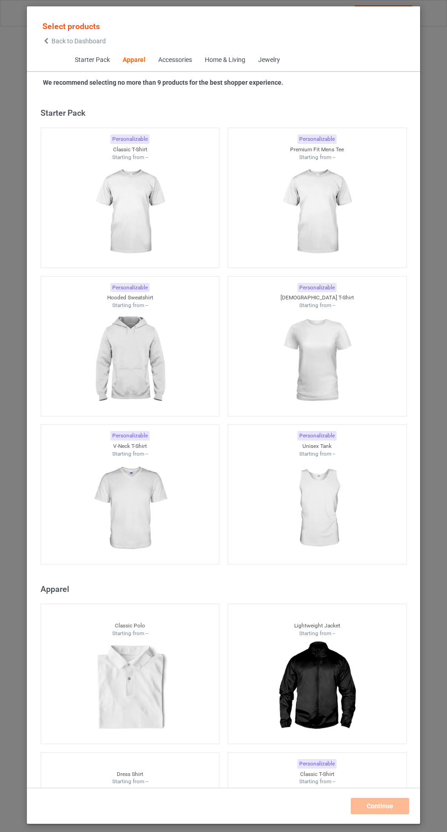
scroll to position [488, 0]
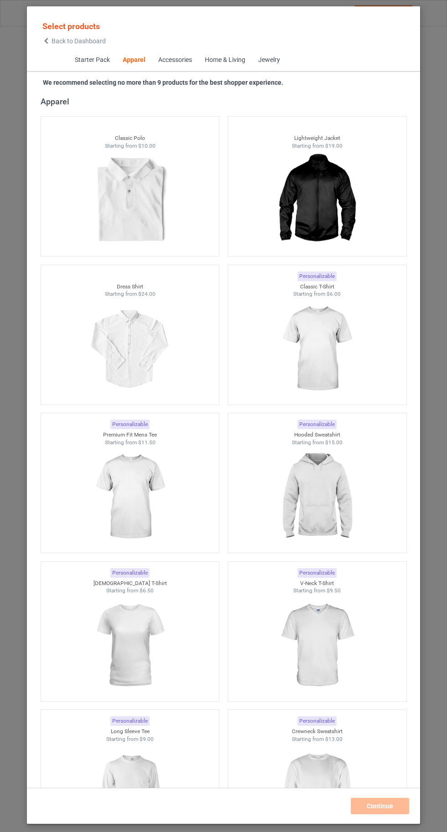
click at [314, 346] on img at bounding box center [317, 349] width 82 height 102
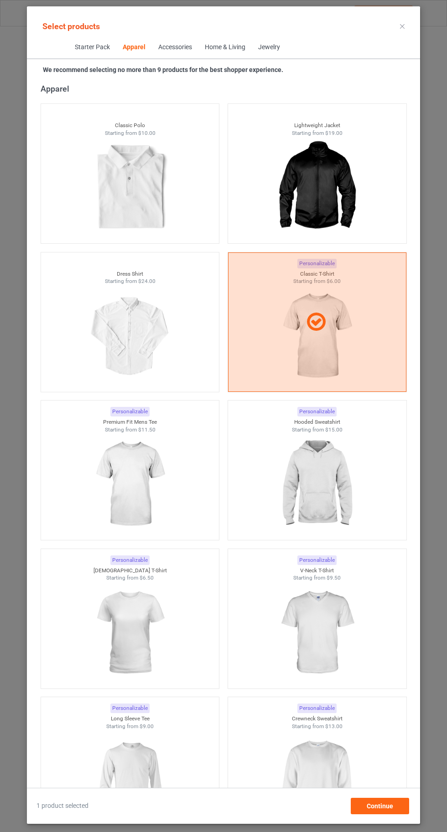
click at [312, 805] on img at bounding box center [317, 781] width 82 height 102
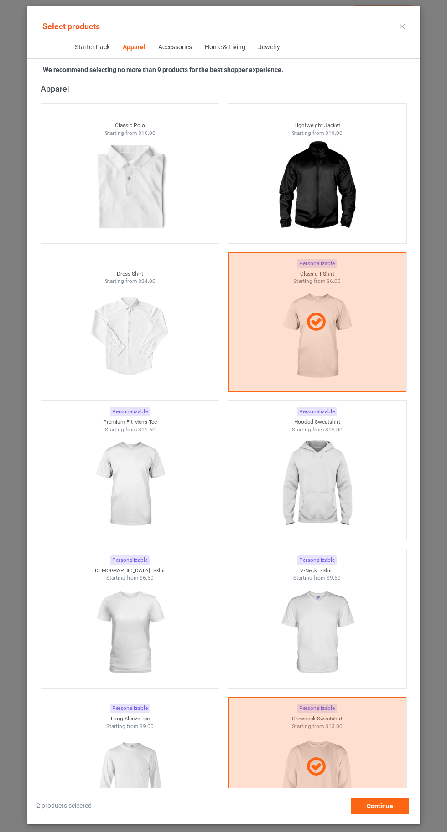
click at [143, 781] on img at bounding box center [130, 781] width 82 height 102
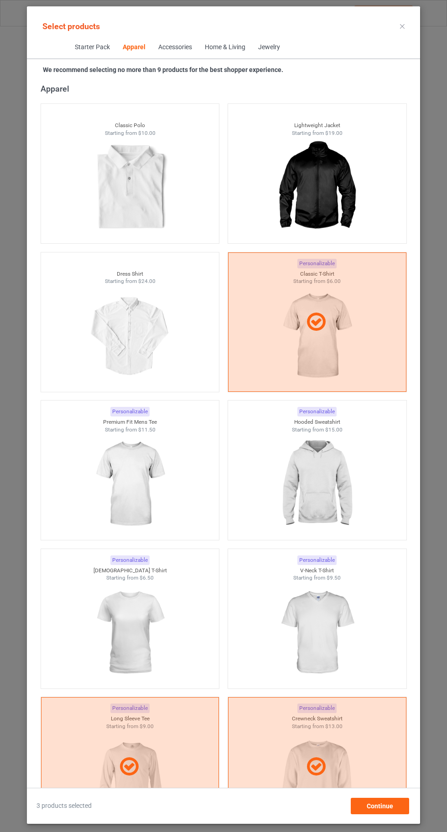
click at [129, 632] on img at bounding box center [130, 633] width 82 height 102
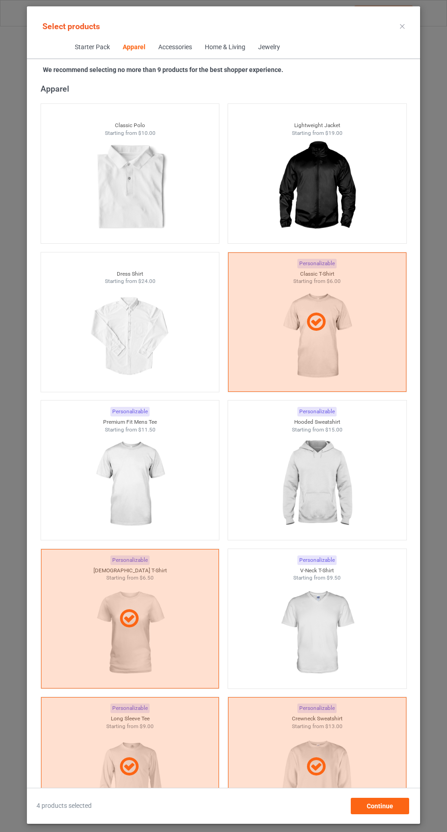
click at [336, 637] on img at bounding box center [317, 633] width 82 height 102
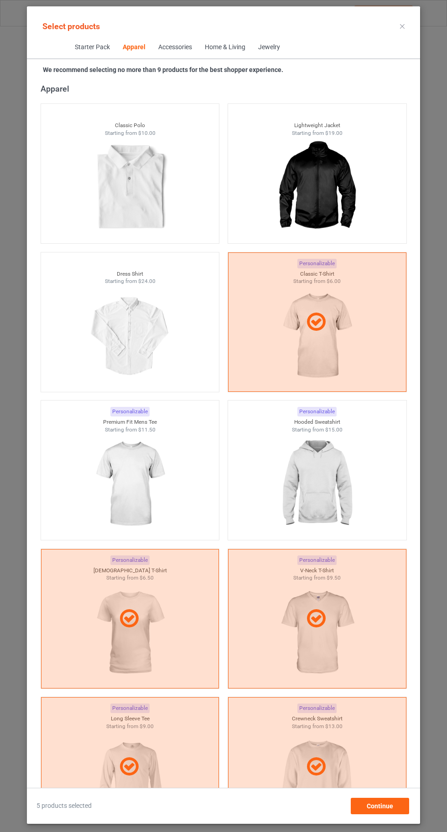
click at [347, 507] on img at bounding box center [317, 485] width 82 height 102
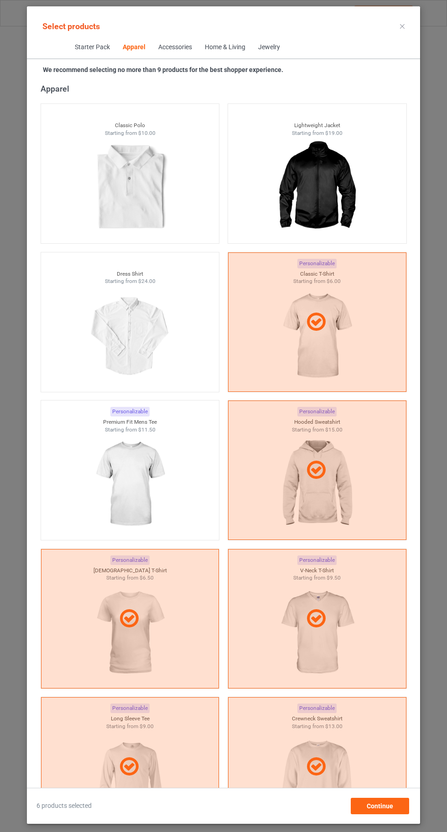
click at [119, 478] on img at bounding box center [130, 485] width 82 height 102
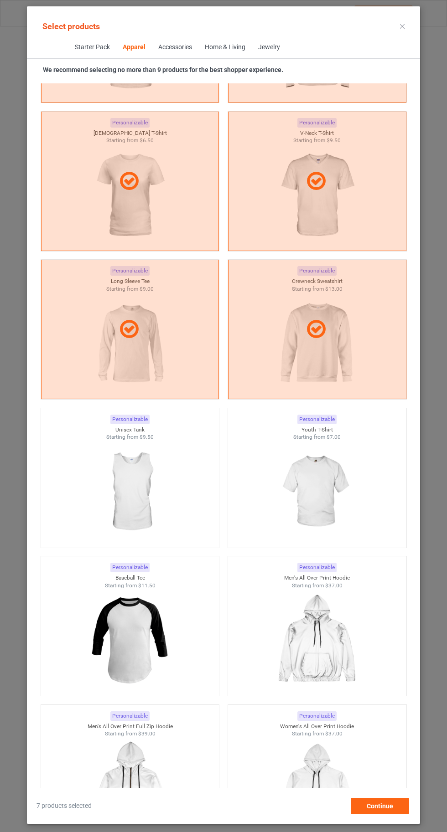
scroll to position [924, 0]
click at [352, 520] on img at bounding box center [317, 494] width 82 height 102
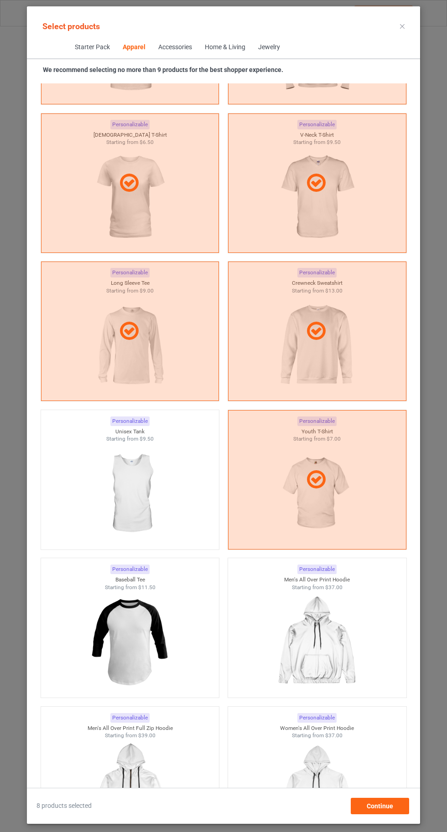
click at [135, 505] on img at bounding box center [130, 494] width 82 height 102
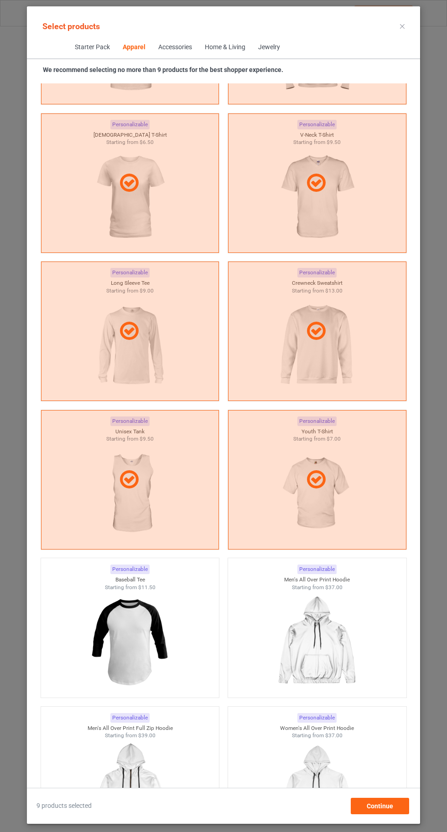
click at [402, 26] on icon at bounding box center [402, 26] width 5 height 5
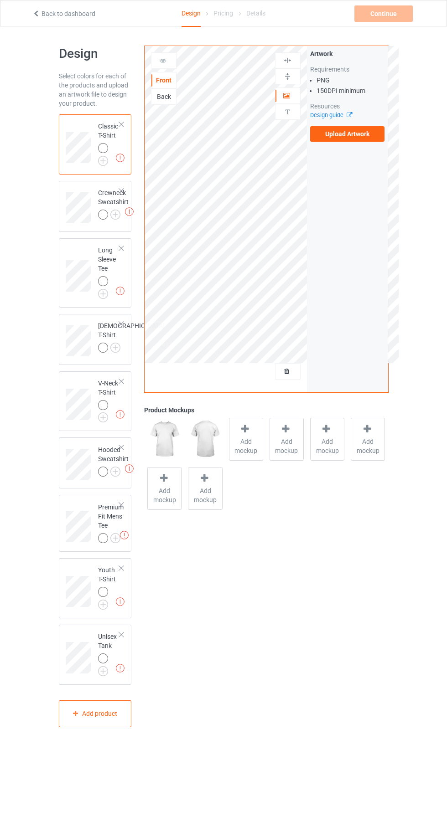
click at [0, 0] on img at bounding box center [0, 0] width 0 height 0
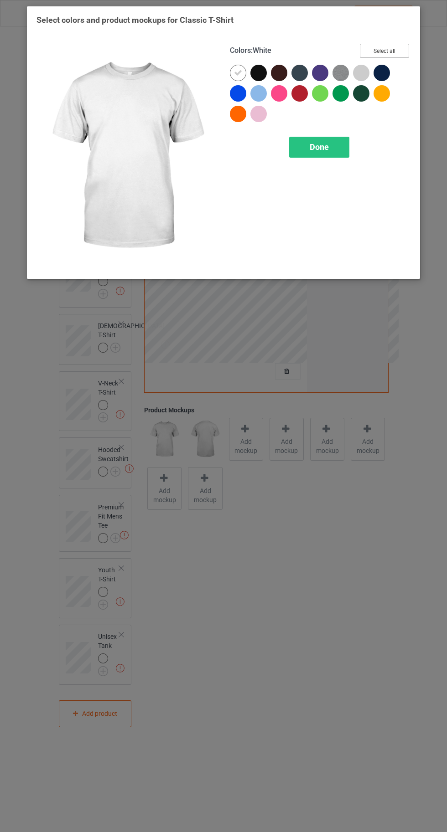
click at [389, 52] on button "Select all" at bounding box center [384, 51] width 49 height 14
click at [238, 72] on icon at bounding box center [238, 73] width 8 height 8
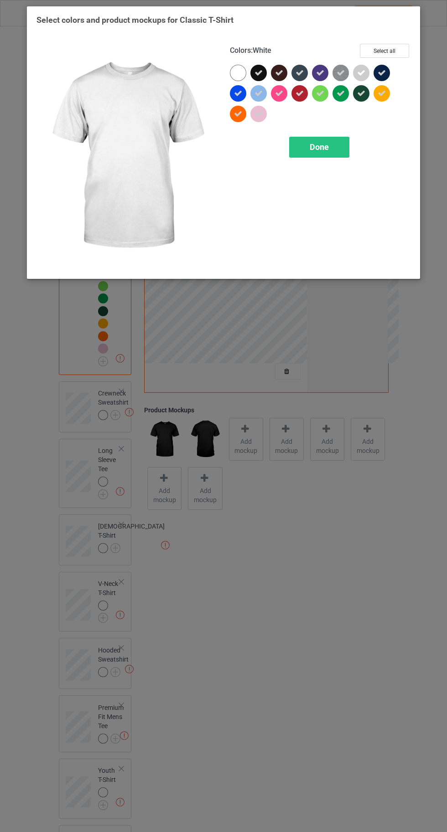
click at [324, 152] on div "Done" at bounding box center [319, 147] width 60 height 21
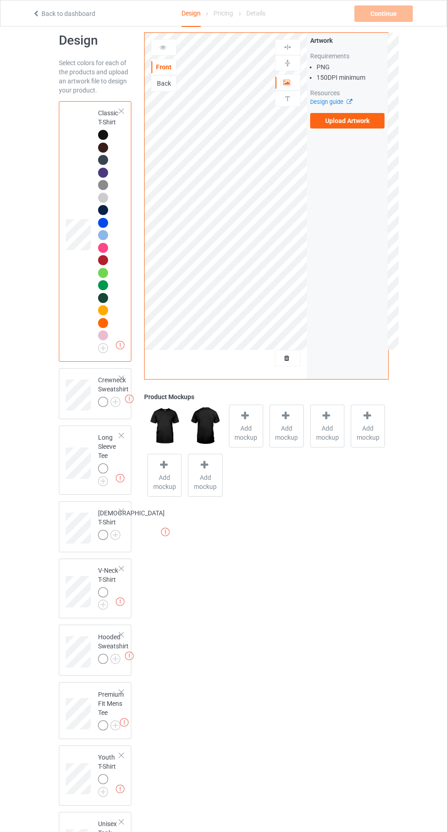
scroll to position [33, 0]
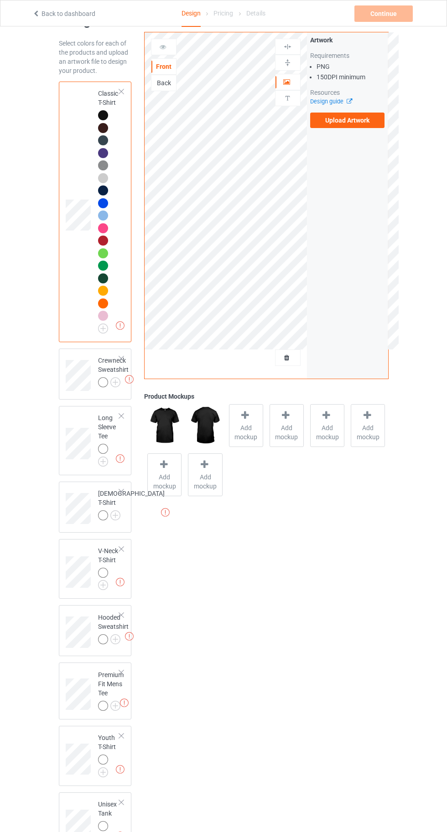
click at [0, 0] on img at bounding box center [0, 0] width 0 height 0
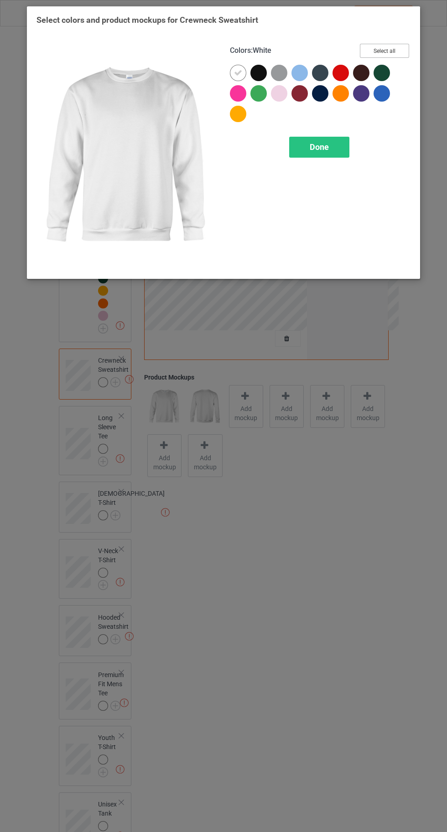
click at [384, 51] on button "Select all" at bounding box center [384, 51] width 49 height 14
click at [234, 72] on icon at bounding box center [238, 73] width 8 height 8
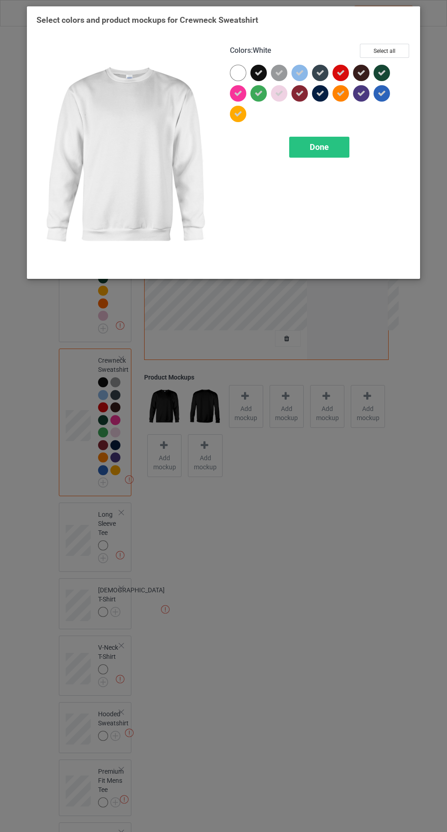
click at [320, 149] on span "Done" at bounding box center [319, 147] width 19 height 10
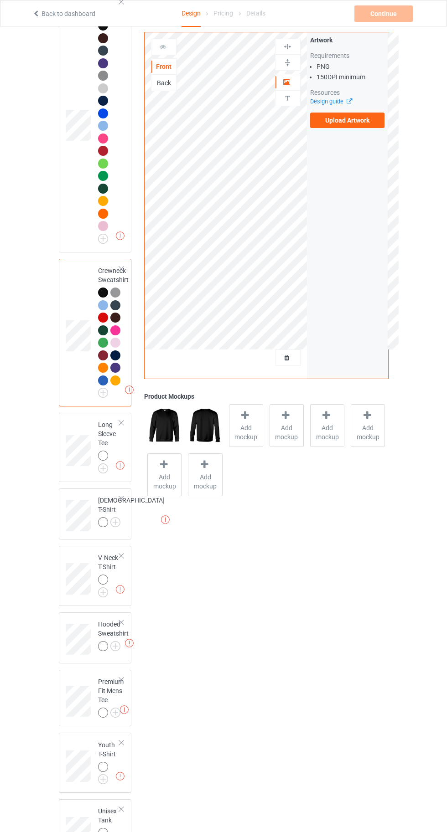
scroll to position [156, 0]
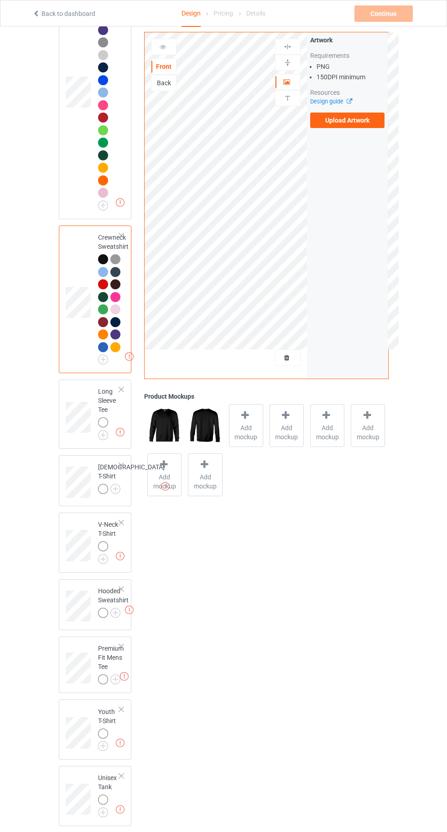
click at [0, 0] on img at bounding box center [0, 0] width 0 height 0
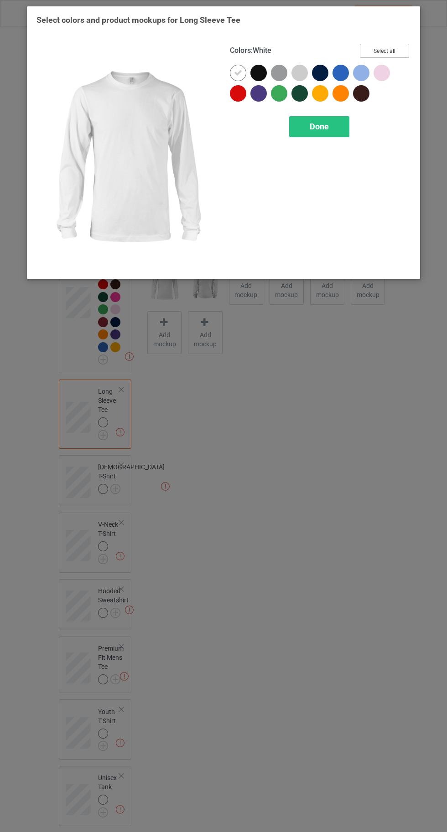
click at [384, 51] on button "Select all" at bounding box center [384, 51] width 49 height 14
click at [237, 72] on icon at bounding box center [238, 73] width 8 height 8
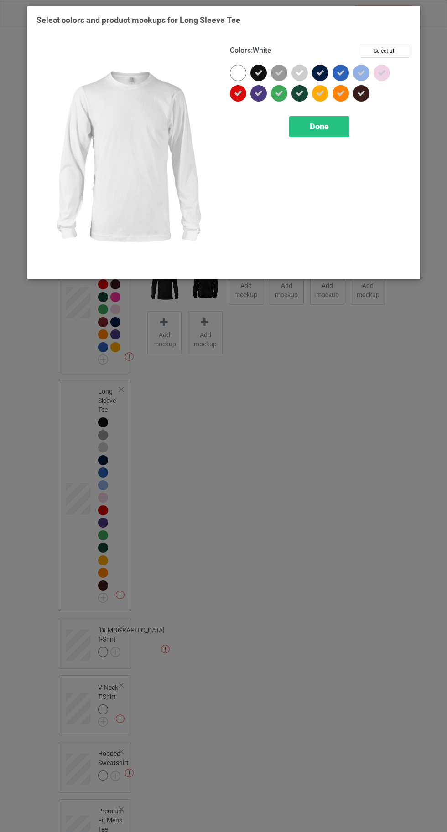
click at [326, 162] on div "Colors : White Select all Done" at bounding box center [319, 156] width 193 height 238
click at [308, 125] on div "Done" at bounding box center [319, 126] width 60 height 21
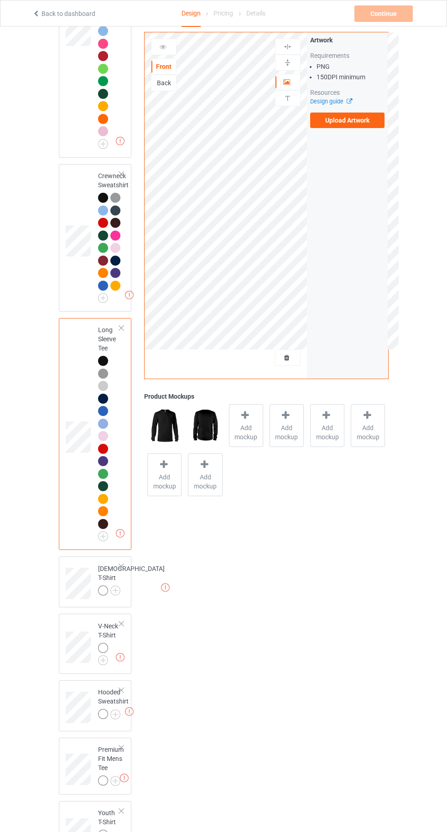
scroll to position [319, 0]
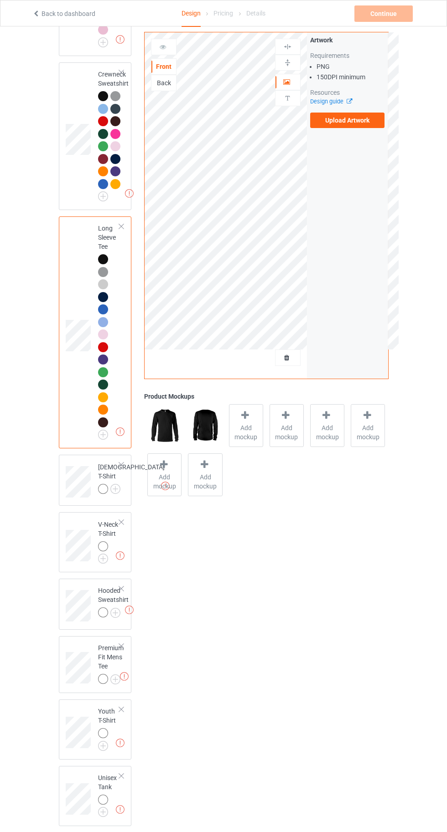
click at [0, 0] on img at bounding box center [0, 0] width 0 height 0
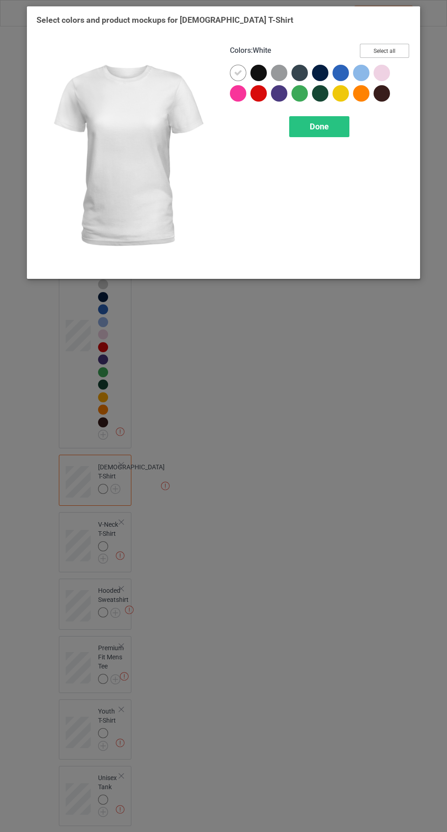
click at [376, 46] on button "Select all" at bounding box center [384, 51] width 49 height 14
click at [233, 72] on div at bounding box center [238, 73] width 16 height 16
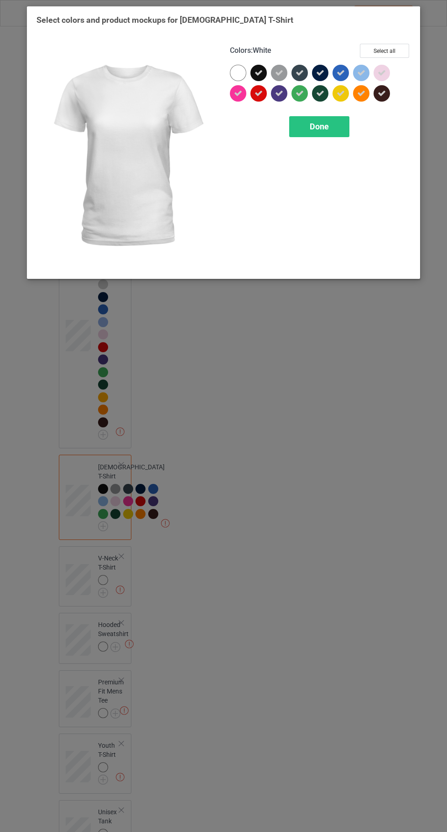
click at [307, 123] on div "Done" at bounding box center [319, 126] width 60 height 21
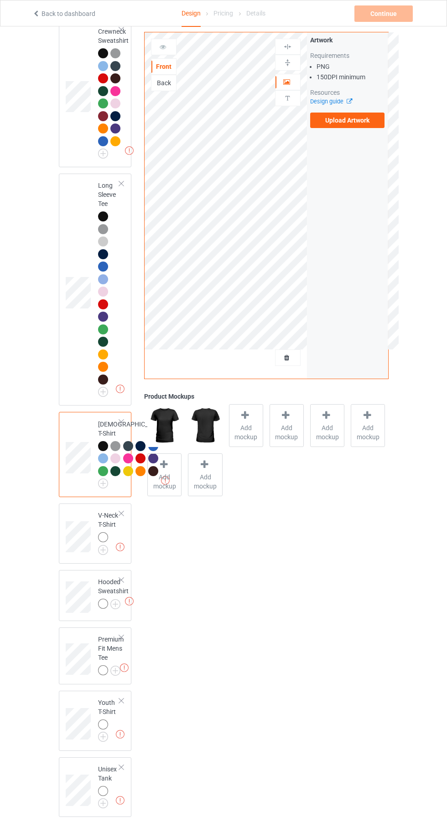
scroll to position [495, 0]
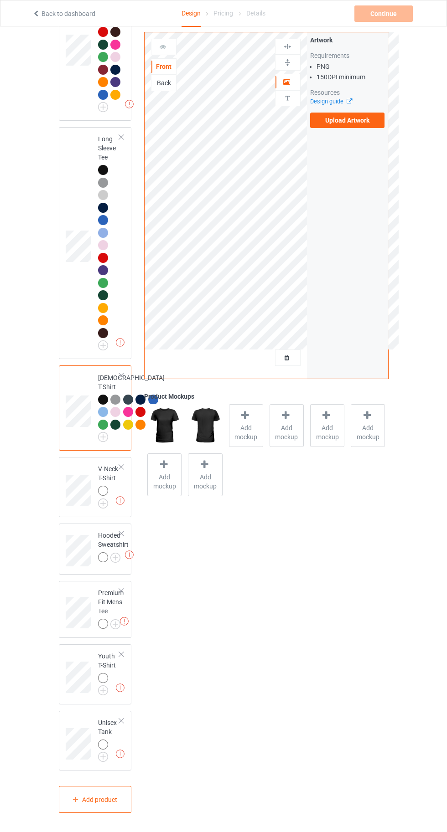
click at [0, 0] on img at bounding box center [0, 0] width 0 height 0
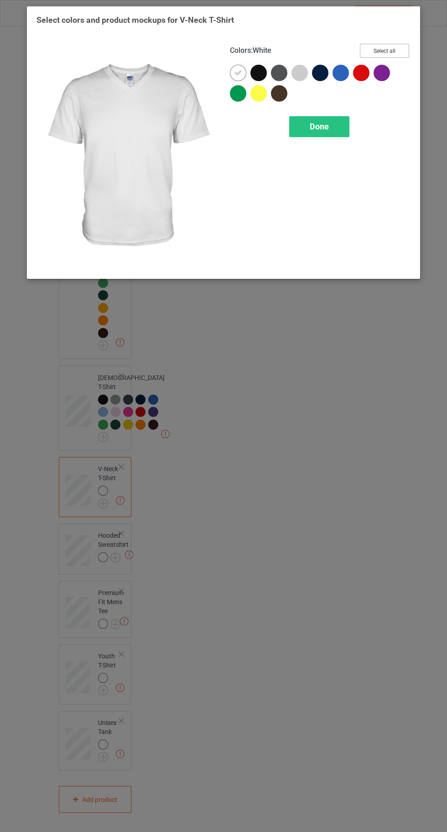
click at [372, 47] on button "Select all" at bounding box center [384, 51] width 49 height 14
click at [232, 72] on div at bounding box center [238, 73] width 16 height 16
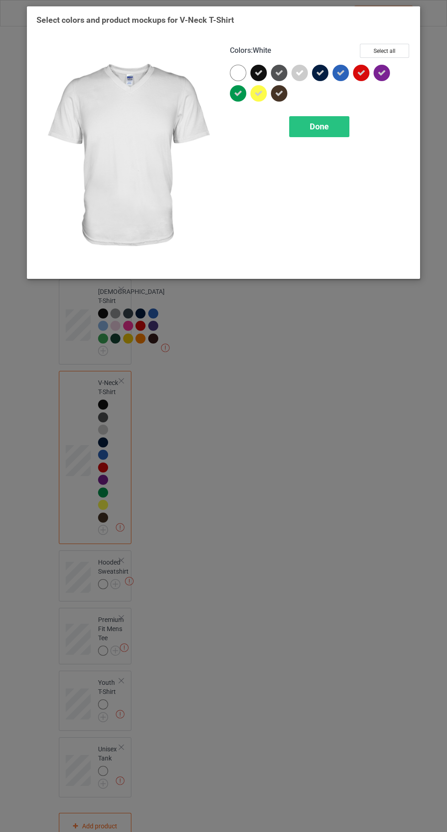
click at [309, 134] on div "Done" at bounding box center [319, 126] width 60 height 21
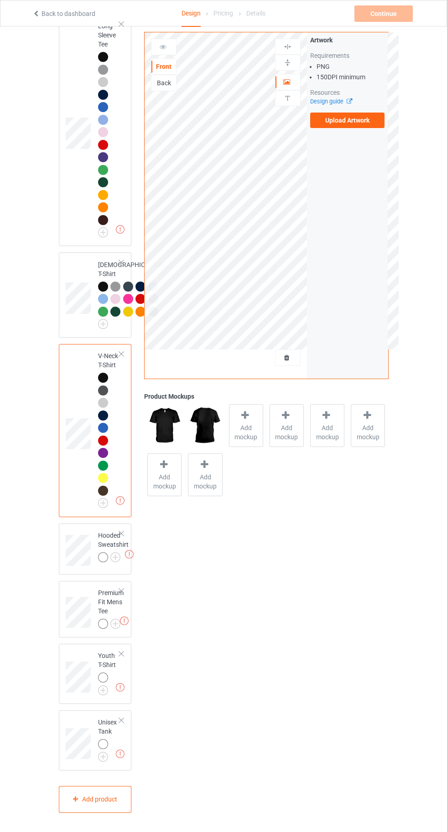
scroll to position [607, 0]
click at [0, 0] on img at bounding box center [0, 0] width 0 height 0
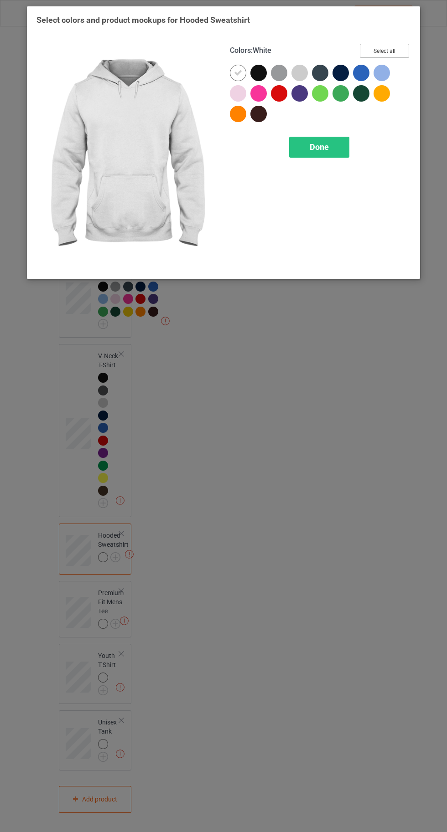
click at [393, 44] on button "Select all" at bounding box center [384, 51] width 49 height 14
click at [233, 73] on div at bounding box center [238, 73] width 16 height 16
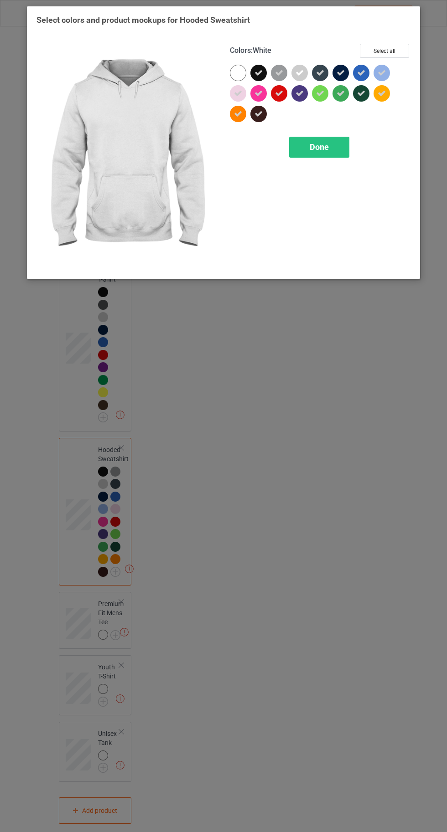
click at [302, 157] on div "Done" at bounding box center [319, 147] width 60 height 21
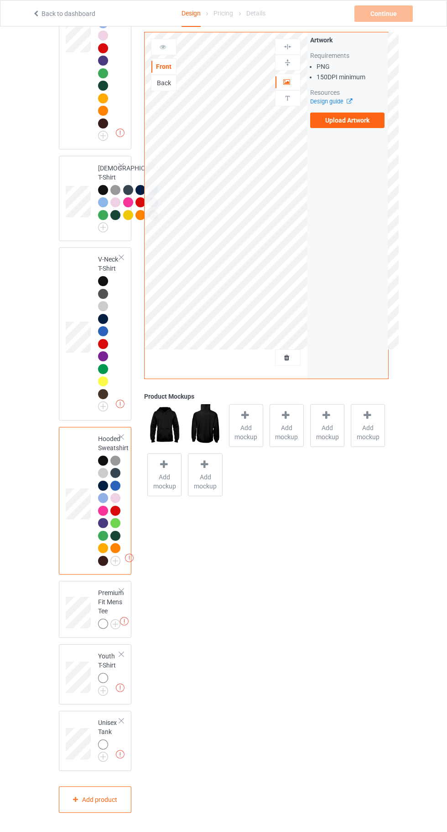
scroll to position [704, 0]
click at [0, 0] on img at bounding box center [0, 0] width 0 height 0
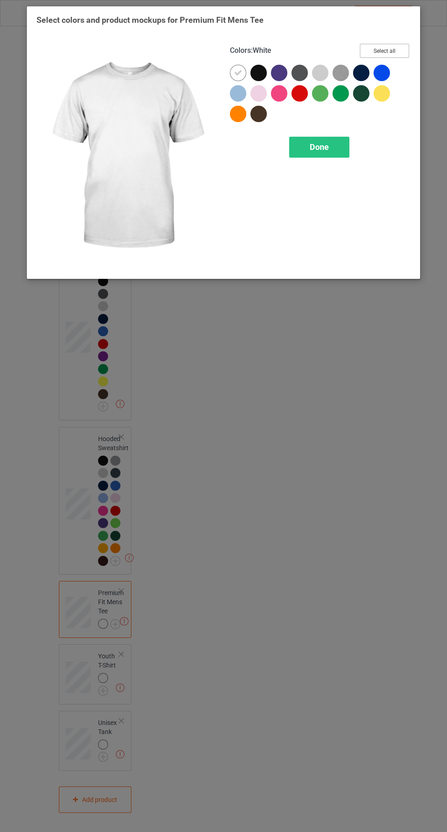
click at [385, 56] on button "Select all" at bounding box center [384, 51] width 49 height 14
click at [232, 72] on div at bounding box center [238, 73] width 16 height 16
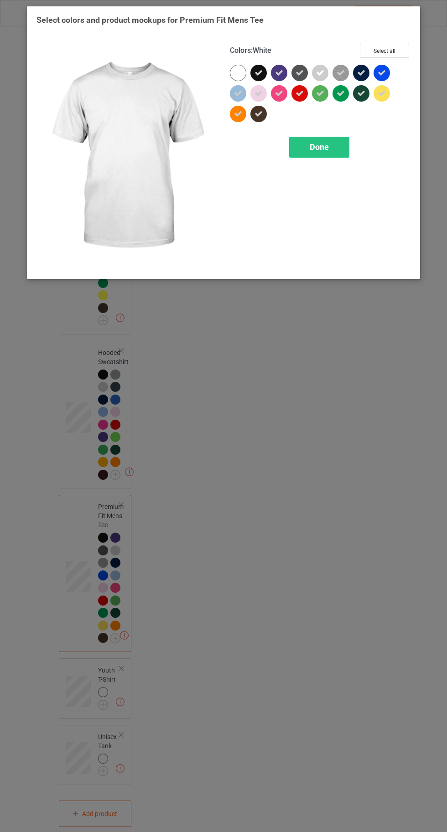
click at [309, 152] on div "Done" at bounding box center [319, 147] width 60 height 21
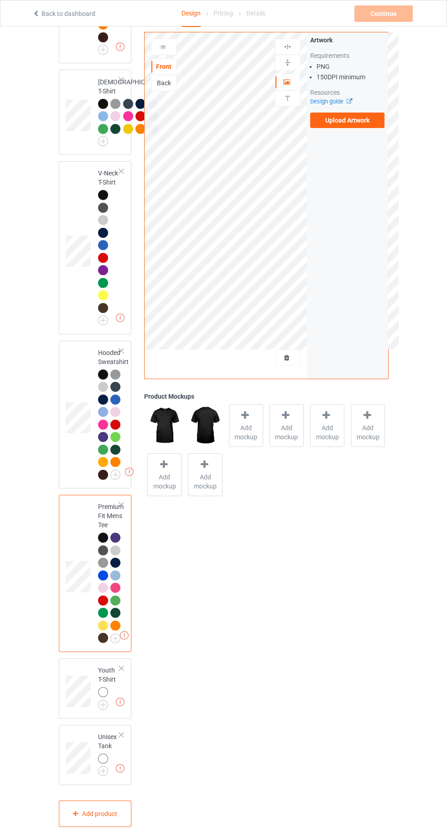
scroll to position [805, 0]
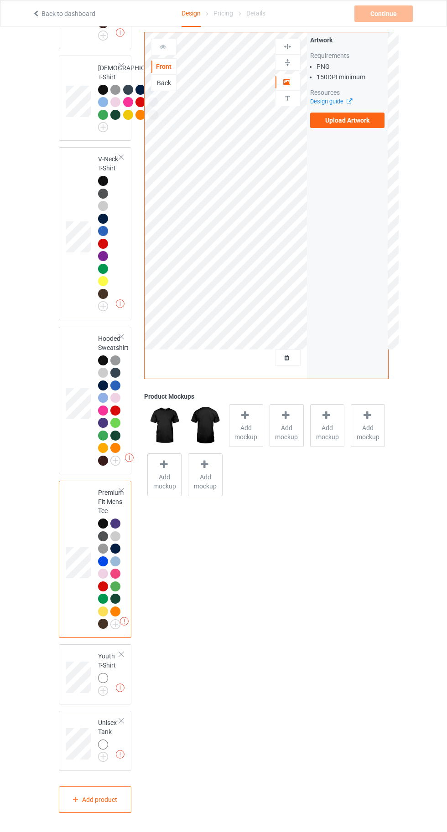
click at [0, 0] on img at bounding box center [0, 0] width 0 height 0
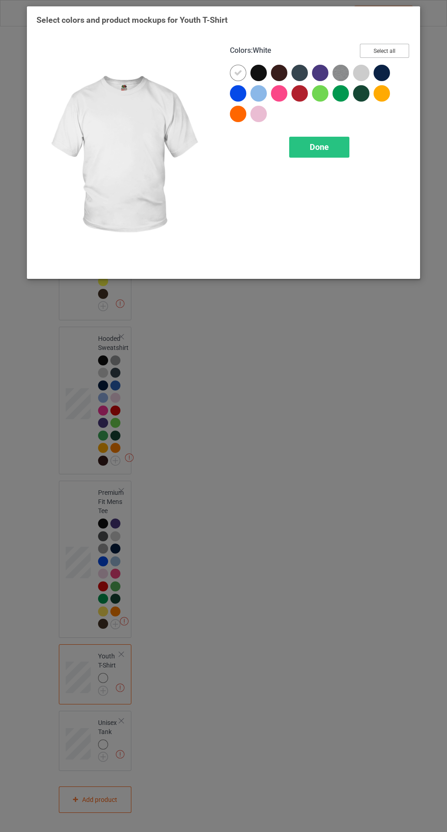
click at [387, 47] on button "Select all" at bounding box center [384, 51] width 49 height 14
click at [231, 72] on div at bounding box center [238, 73] width 16 height 16
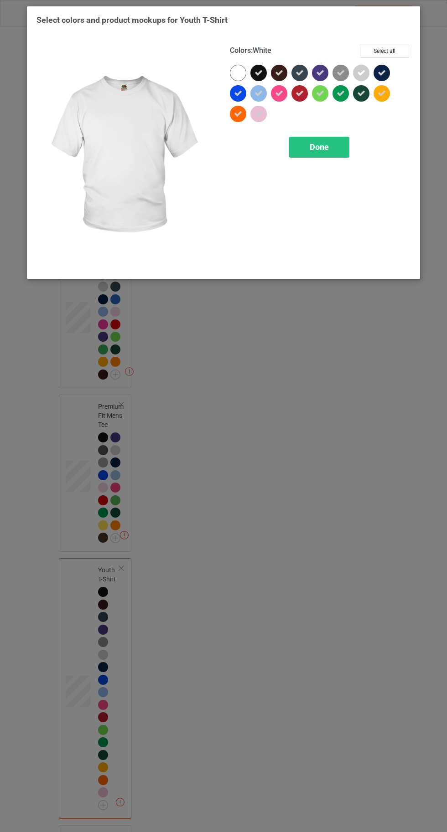
click at [325, 147] on span "Done" at bounding box center [319, 147] width 19 height 10
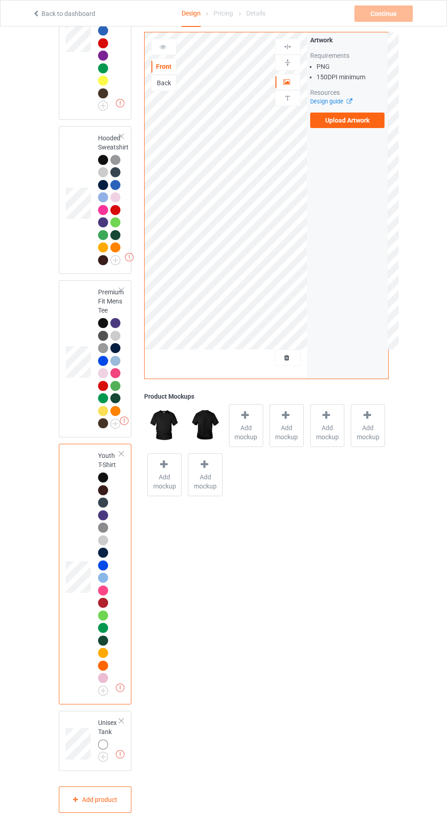
scroll to position [1005, 0]
click at [0, 0] on img at bounding box center [0, 0] width 0 height 0
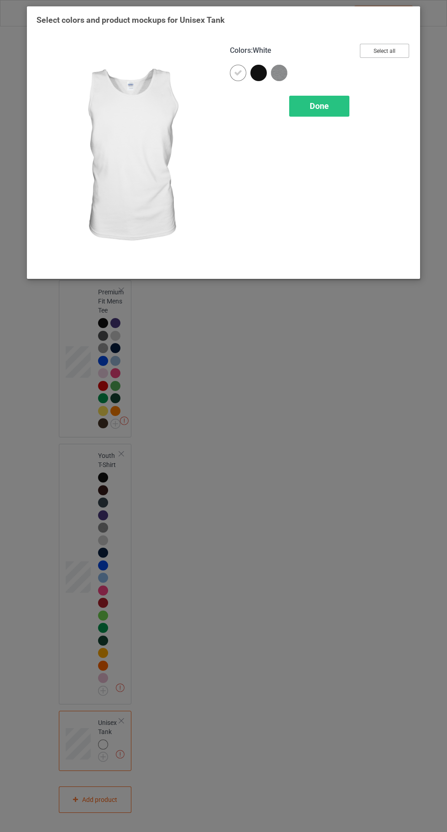
click at [384, 50] on button "Select all" at bounding box center [384, 51] width 49 height 14
click at [231, 74] on div at bounding box center [238, 73] width 16 height 16
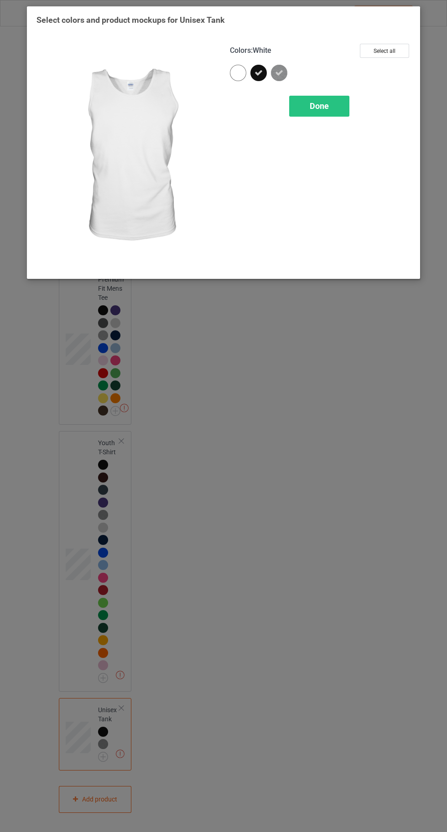
click at [328, 106] on span "Done" at bounding box center [319, 106] width 19 height 10
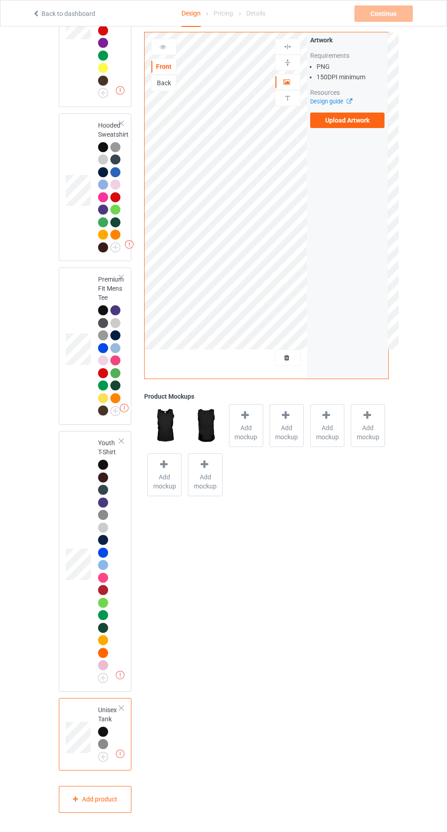
click at [337, 121] on label "Upload Artwork" at bounding box center [347, 121] width 75 height 16
click at [0, 0] on input "Upload Artwork" at bounding box center [0, 0] width 0 height 0
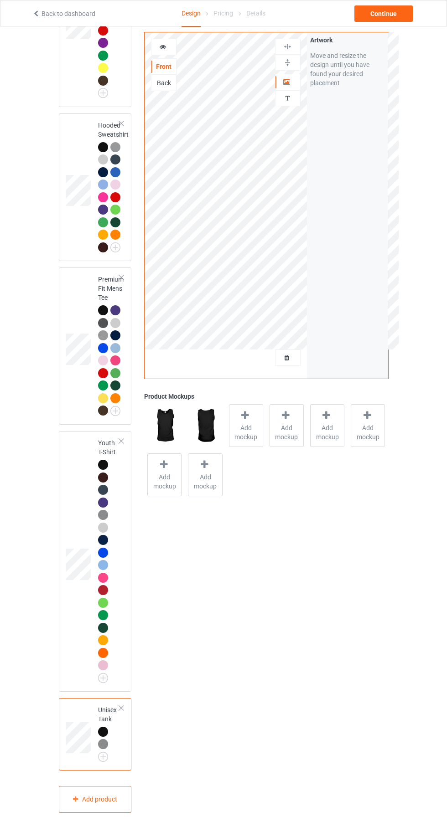
click at [239, 428] on span "Add mockup" at bounding box center [245, 433] width 33 height 18
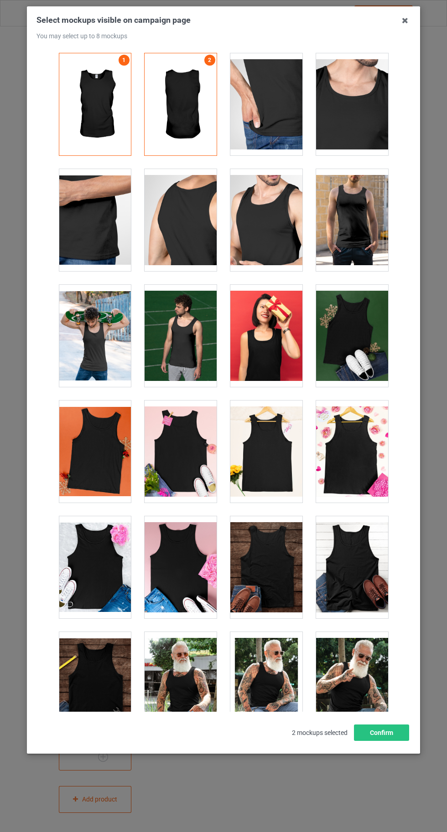
click at [404, 21] on icon at bounding box center [405, 20] width 15 height 15
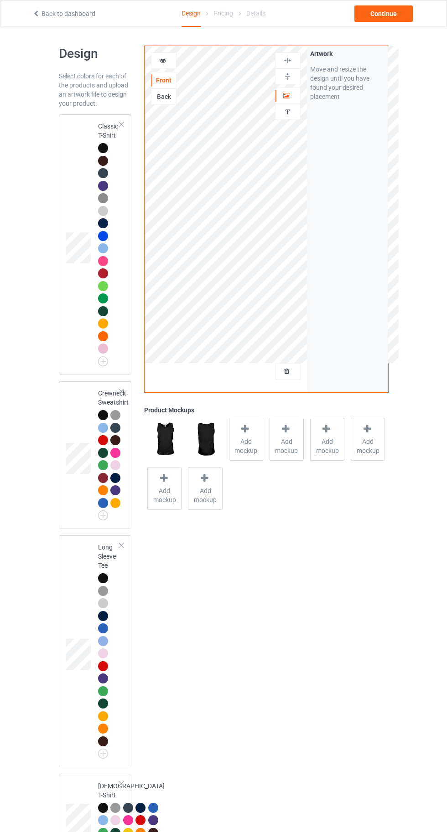
click at [84, 136] on td at bounding box center [79, 244] width 27 height 253
click at [253, 445] on span "Add mockup" at bounding box center [245, 446] width 33 height 18
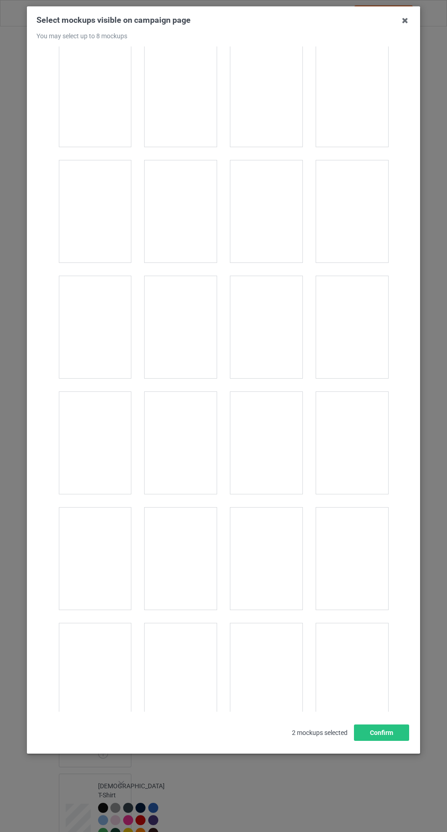
scroll to position [1997, 0]
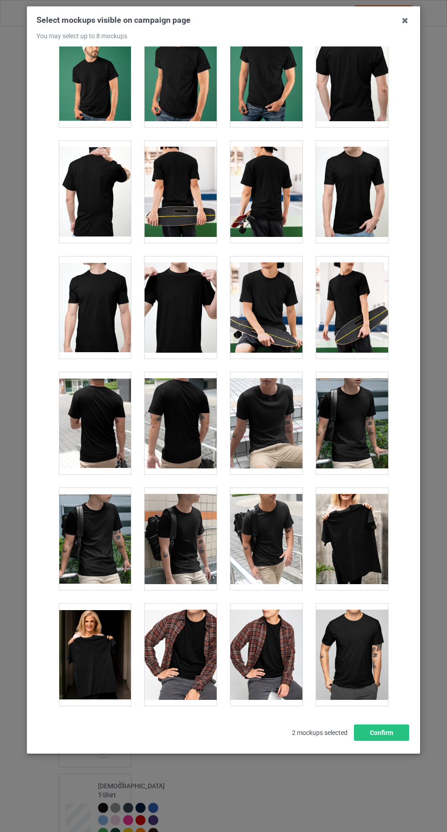
click at [273, 319] on div at bounding box center [266, 308] width 72 height 102
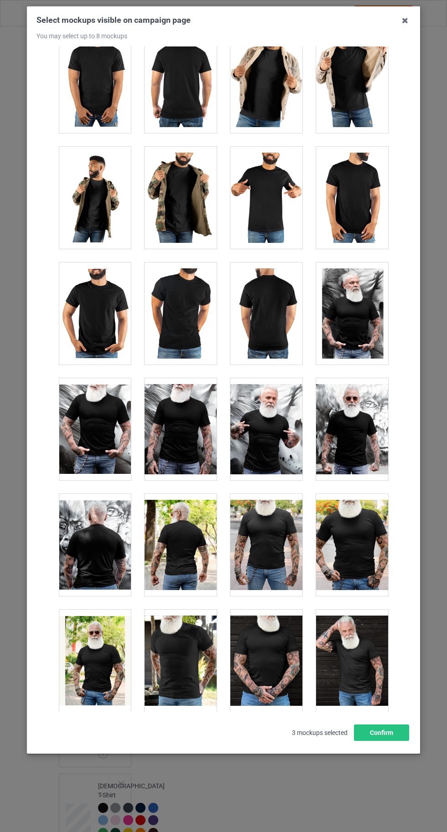
scroll to position [6971, 0]
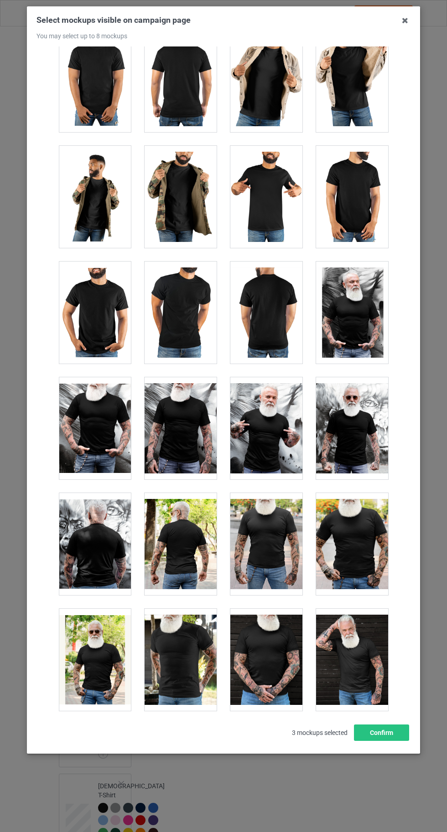
click at [264, 634] on div at bounding box center [266, 660] width 72 height 102
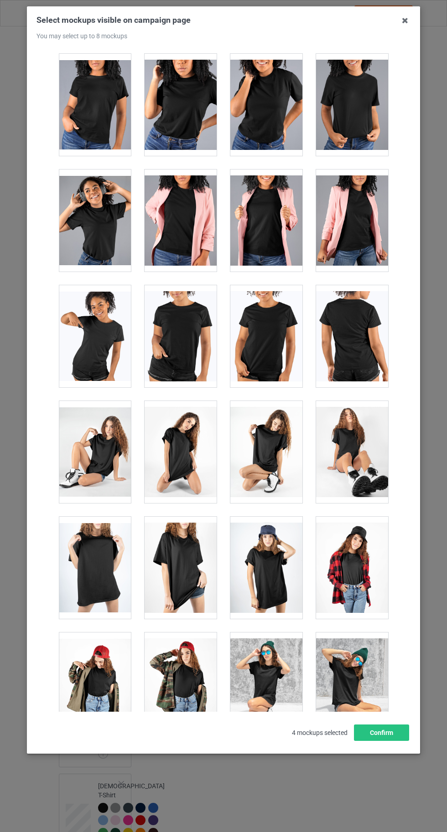
scroll to position [11871, 0]
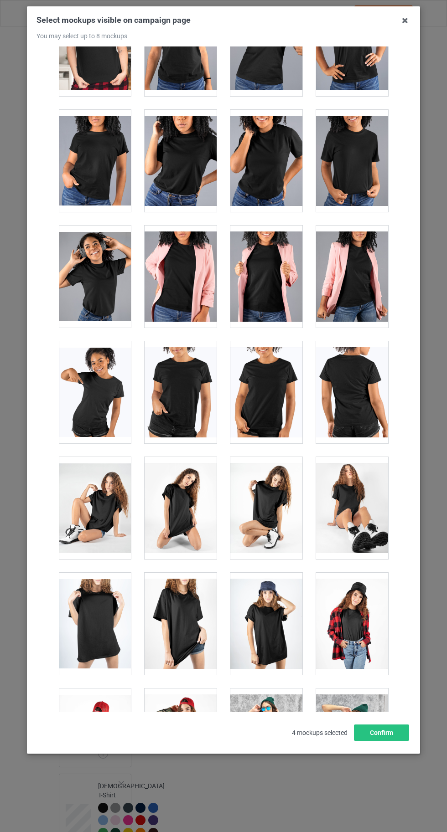
click at [186, 601] on div at bounding box center [181, 624] width 72 height 102
click at [201, 589] on div at bounding box center [181, 624] width 72 height 102
click at [92, 612] on div at bounding box center [95, 624] width 72 height 102
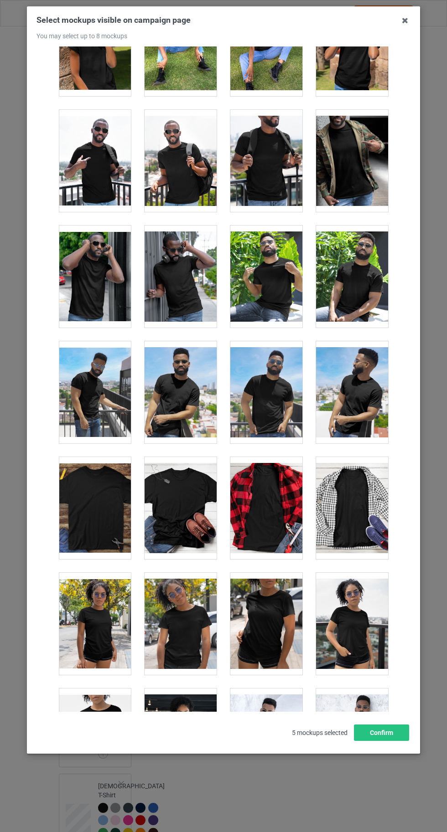
scroll to position [5704, 0]
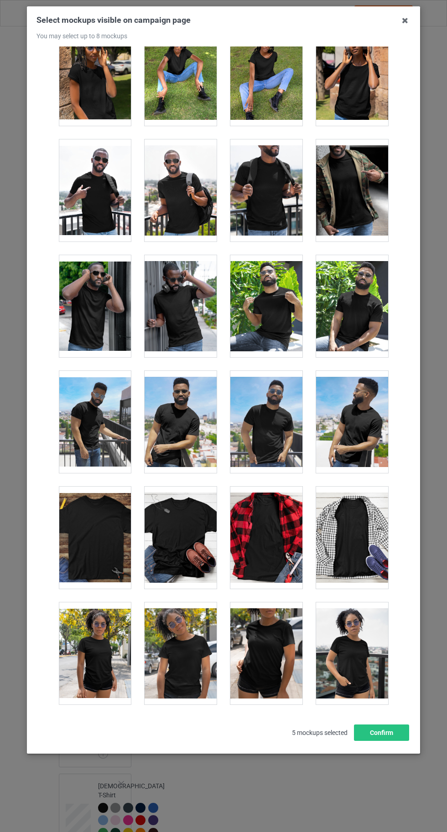
click at [189, 531] on div at bounding box center [181, 538] width 72 height 102
click at [392, 741] on button "Confirm" at bounding box center [381, 733] width 55 height 16
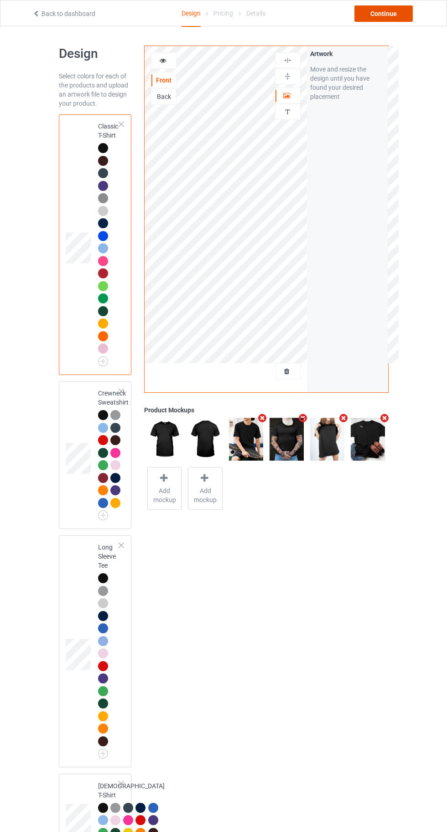
click at [378, 13] on div "Continue" at bounding box center [383, 13] width 58 height 16
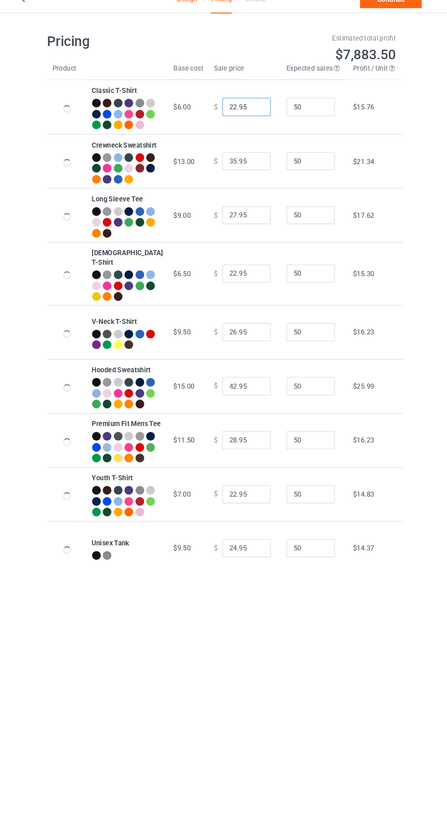
click at [226, 119] on input "22.95" at bounding box center [247, 115] width 46 height 17
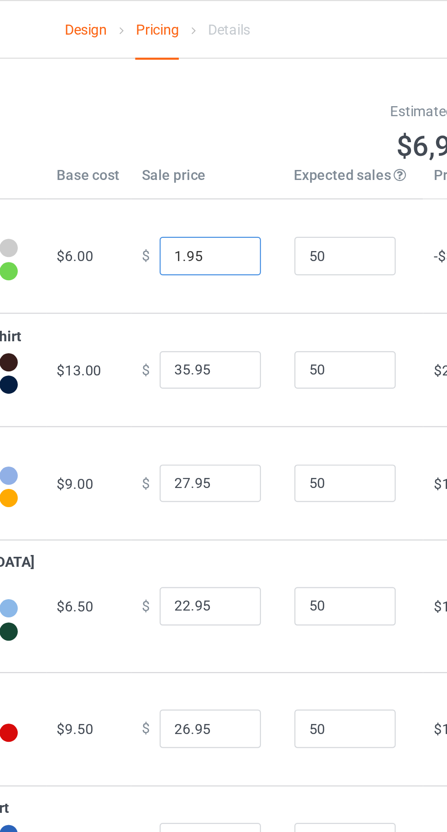
type input "19.95"
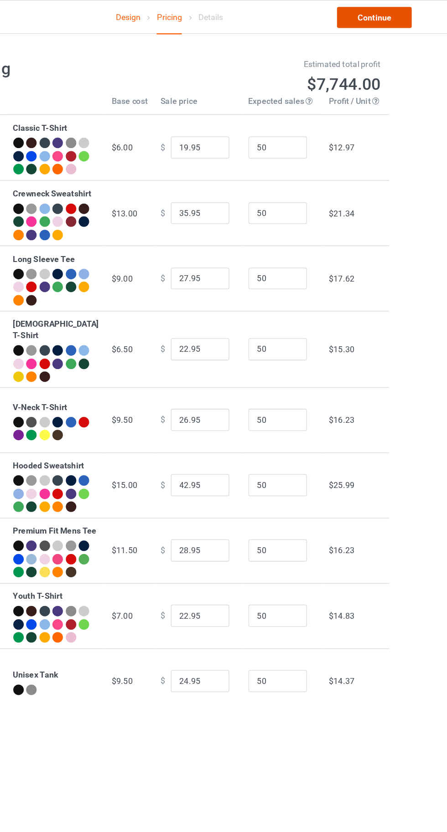
click at [391, 5] on link "Continue" at bounding box center [383, 13] width 58 height 16
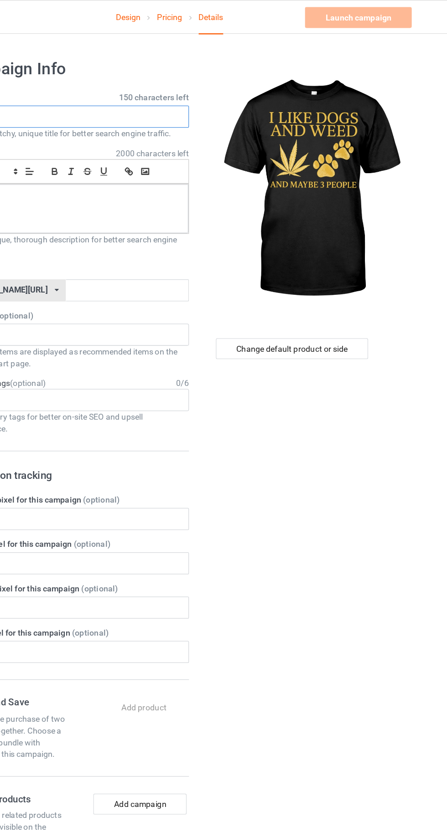
click at [150, 90] on input "text" at bounding box center [149, 91] width 180 height 17
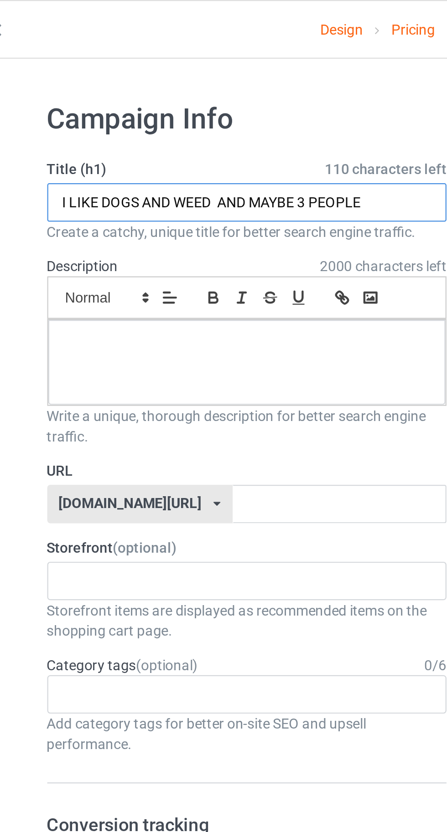
type input "I LIKE DOGS AND WEED AND MAYBE 3 PEOPLE"
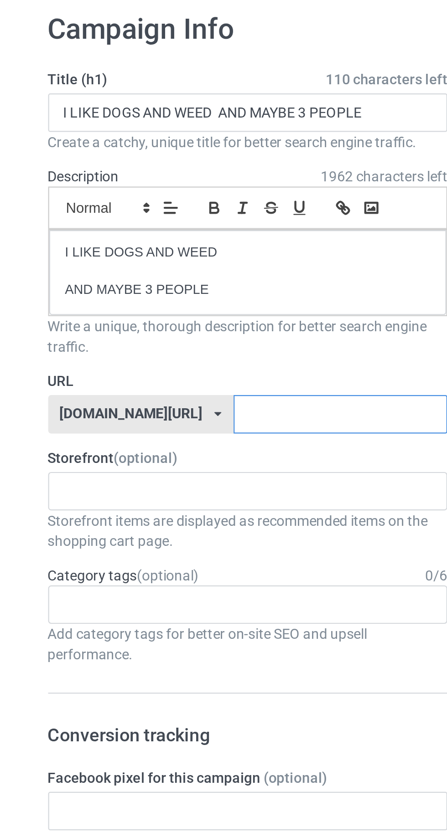
click at [202, 228] on input "text" at bounding box center [190, 226] width 96 height 17
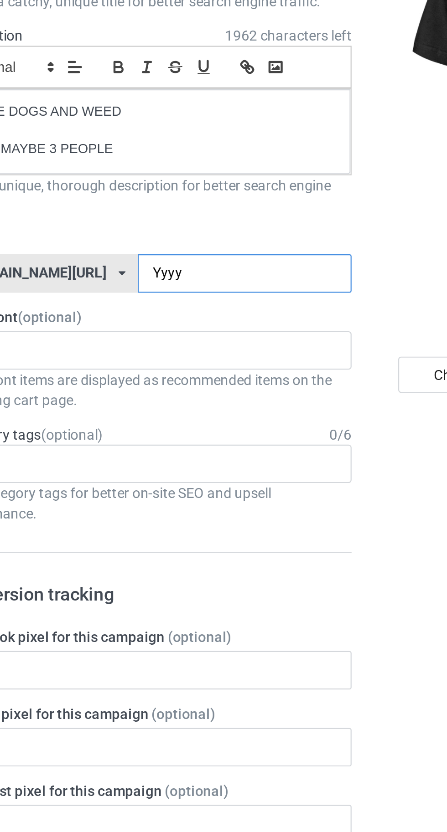
type input "Yyyyy"
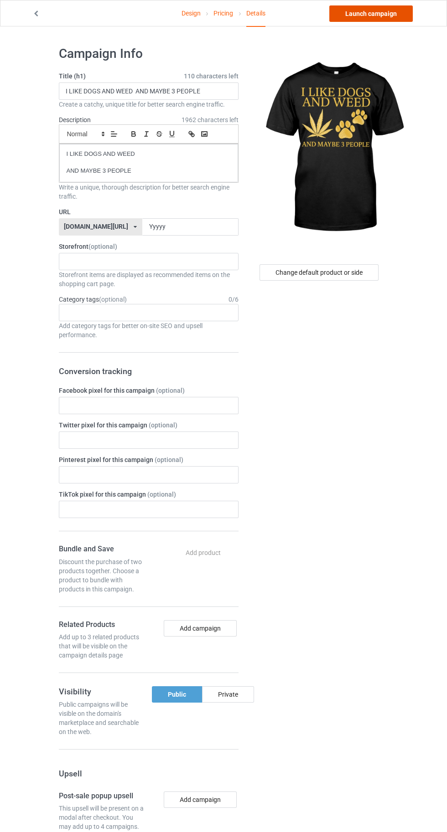
click at [372, 16] on link "Launch campaign" at bounding box center [370, 13] width 83 height 16
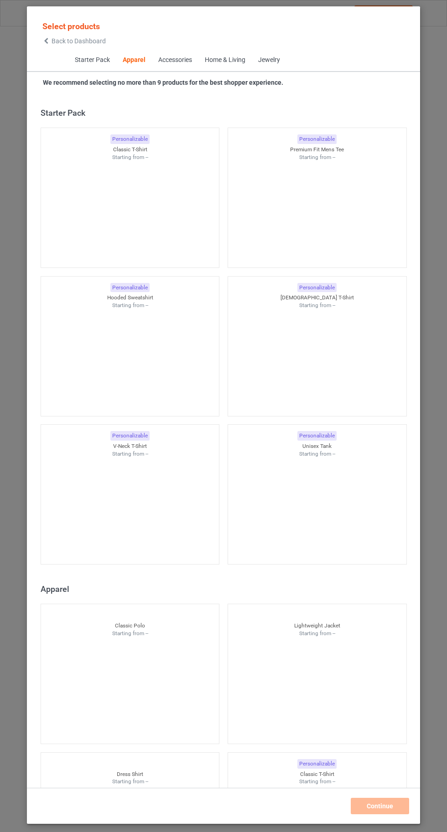
scroll to position [488, 0]
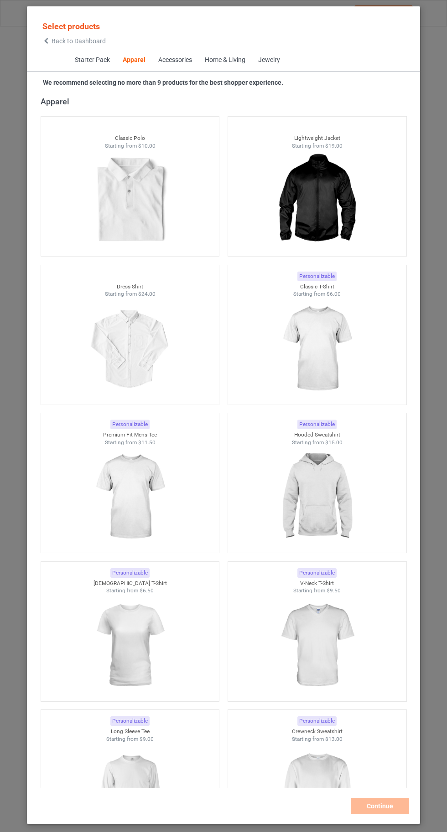
click at [325, 338] on img at bounding box center [317, 349] width 82 height 102
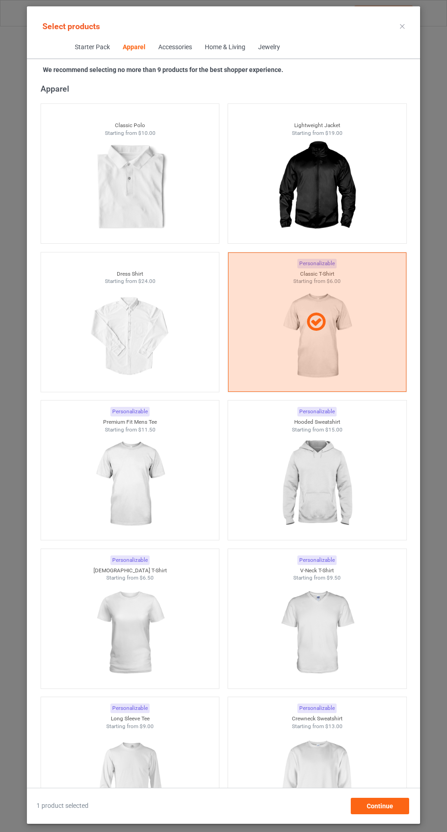
click at [318, 522] on img at bounding box center [317, 485] width 82 height 102
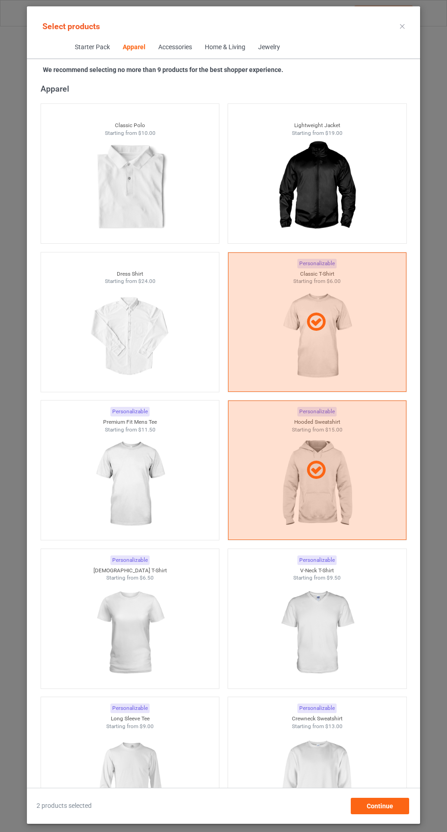
click at [336, 797] on img at bounding box center [317, 781] width 82 height 102
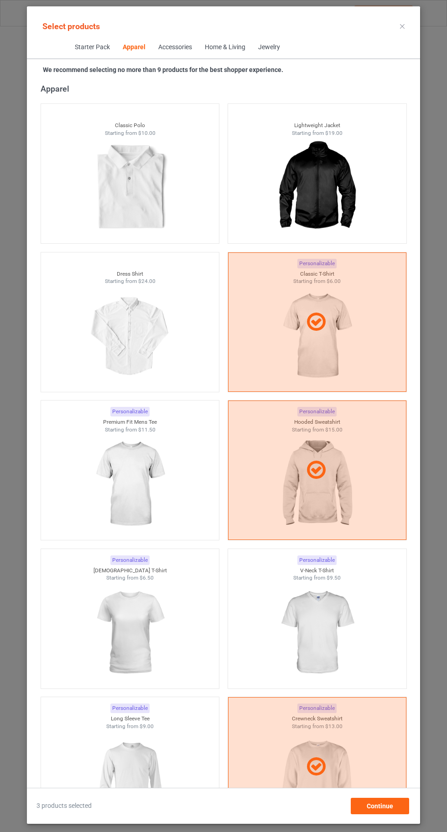
click at [132, 677] on img at bounding box center [130, 633] width 82 height 102
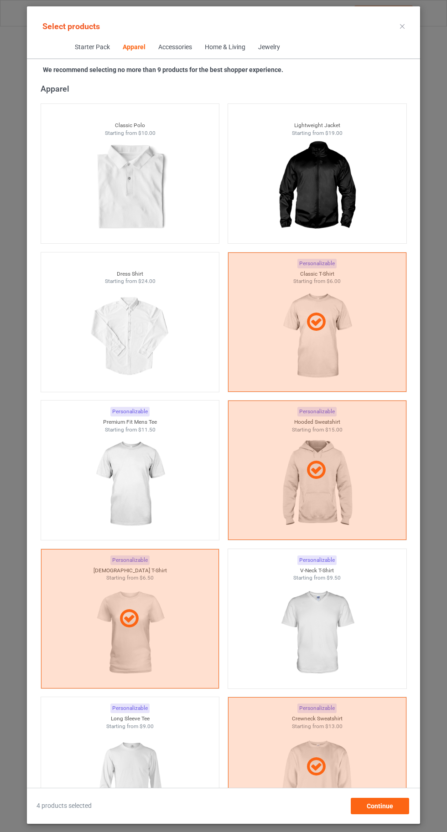
click at [336, 631] on img at bounding box center [317, 633] width 82 height 102
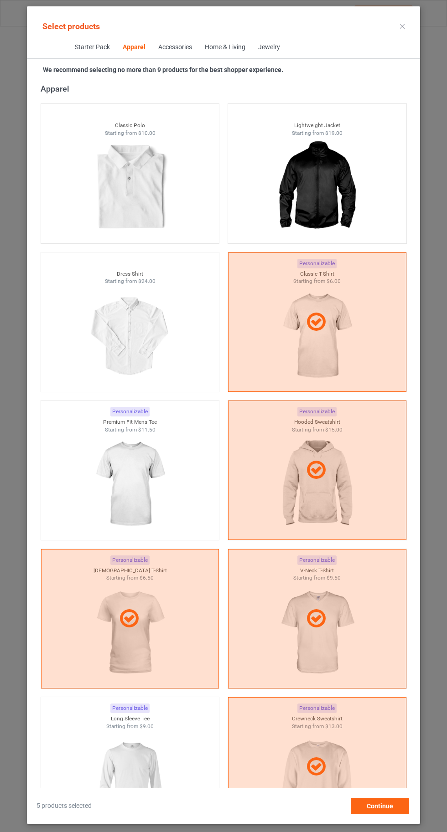
click at [155, 776] on img at bounding box center [130, 781] width 82 height 102
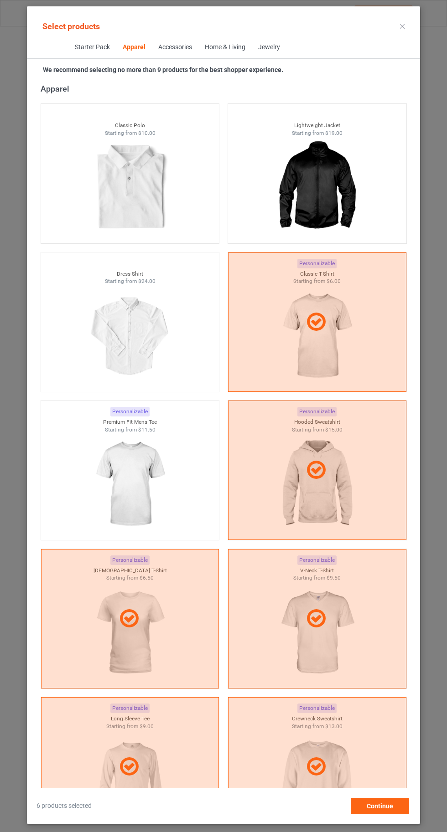
click at [117, 459] on img at bounding box center [130, 485] width 82 height 102
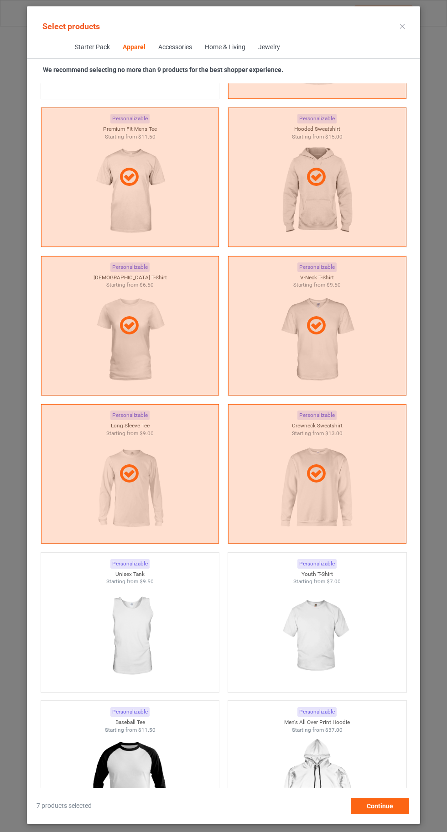
scroll to position [798, 0]
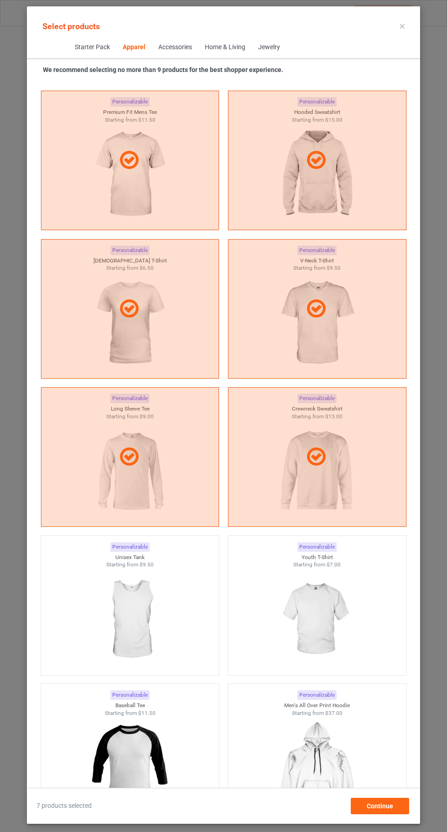
click at [314, 627] on img at bounding box center [317, 620] width 82 height 102
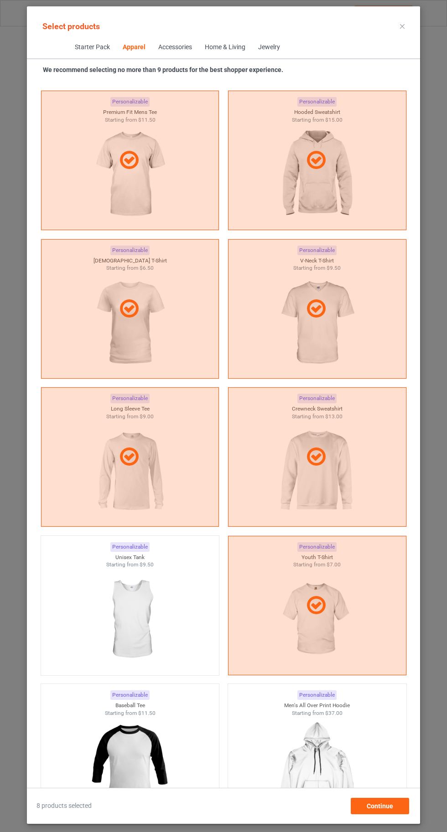
click at [402, 26] on icon at bounding box center [402, 26] width 5 height 5
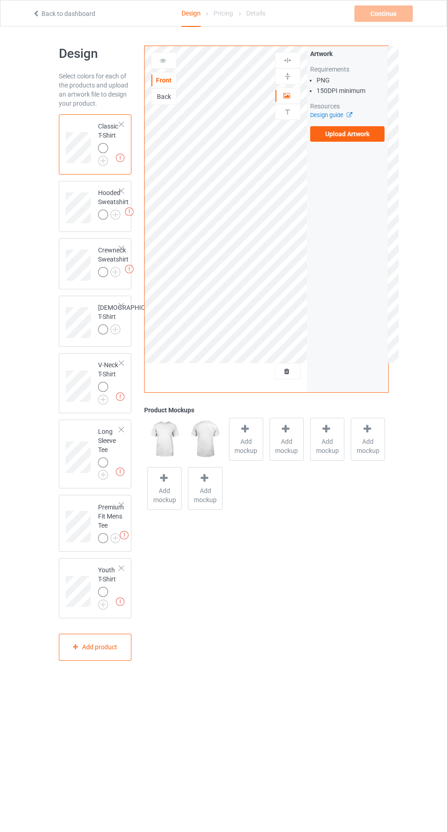
click at [0, 0] on img at bounding box center [0, 0] width 0 height 0
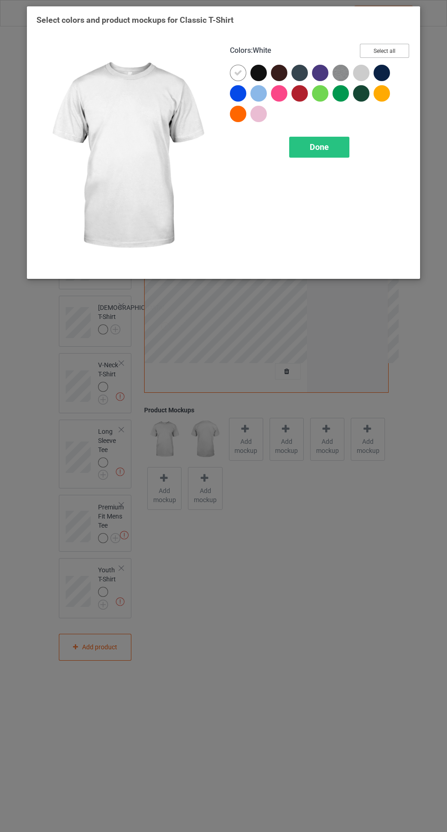
click at [396, 49] on button "Select all" at bounding box center [384, 51] width 49 height 14
click at [233, 69] on div at bounding box center [238, 73] width 16 height 16
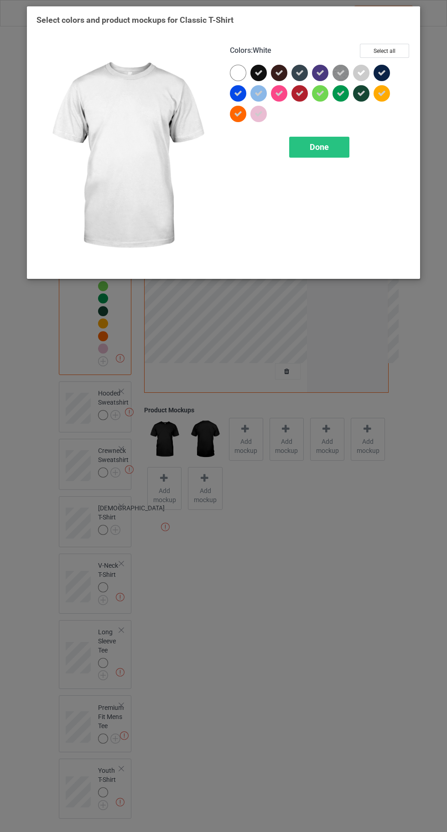
click at [321, 152] on div "Done" at bounding box center [319, 147] width 60 height 21
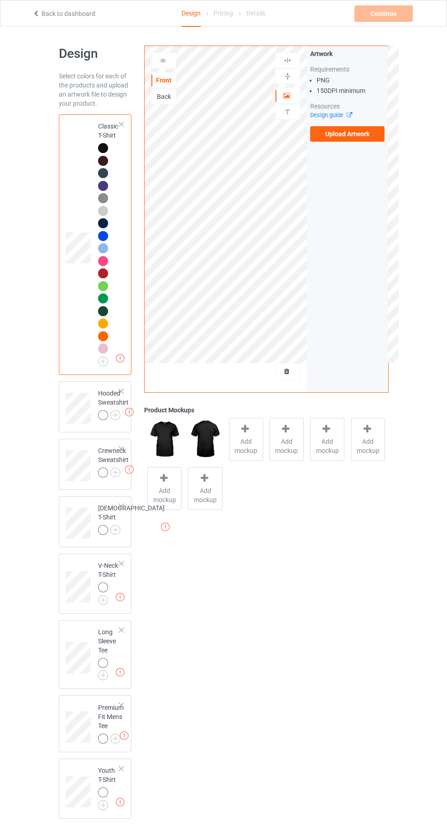
click at [0, 0] on img at bounding box center [0, 0] width 0 height 0
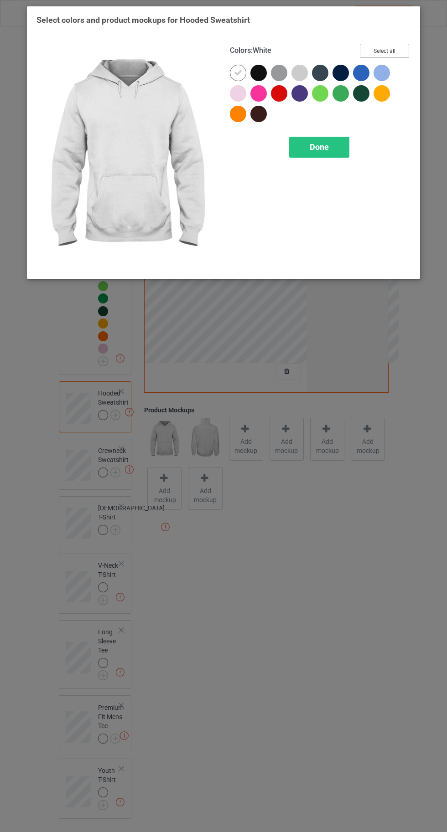
click at [383, 51] on button "Select all" at bounding box center [384, 51] width 49 height 14
click at [238, 72] on icon at bounding box center [238, 73] width 8 height 8
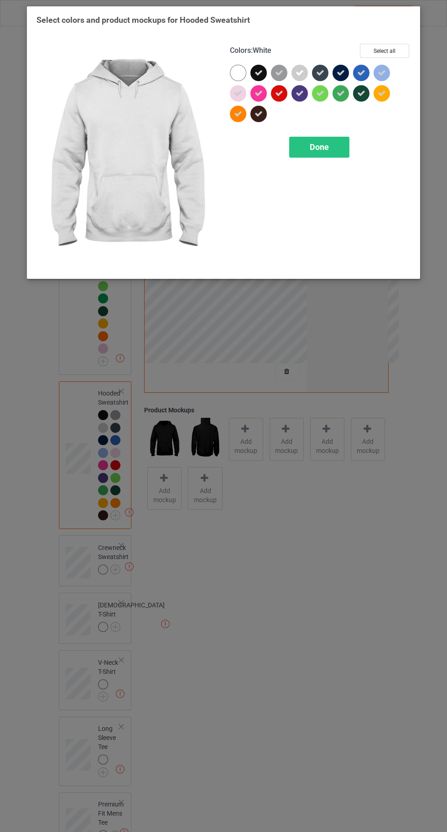
click at [316, 169] on div "Colors : White Select all Done" at bounding box center [319, 156] width 193 height 238
click at [309, 148] on div "Done" at bounding box center [319, 147] width 60 height 21
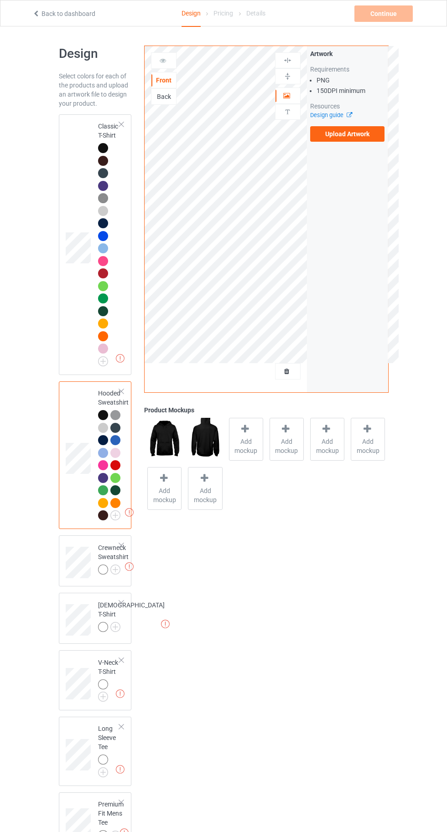
scroll to position [90, 0]
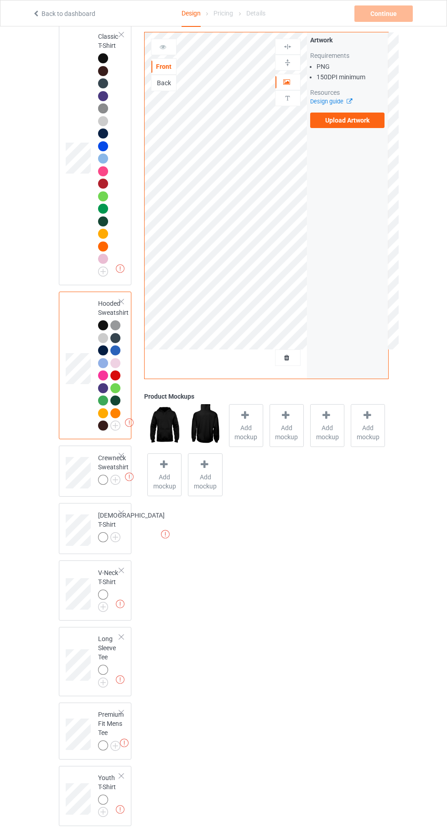
click at [0, 0] on img at bounding box center [0, 0] width 0 height 0
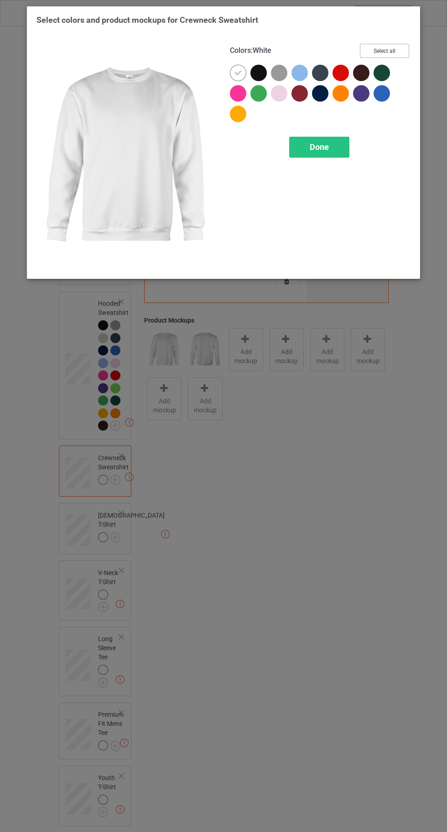
click at [391, 48] on button "Select all" at bounding box center [384, 51] width 49 height 14
click at [233, 72] on div at bounding box center [238, 73] width 16 height 16
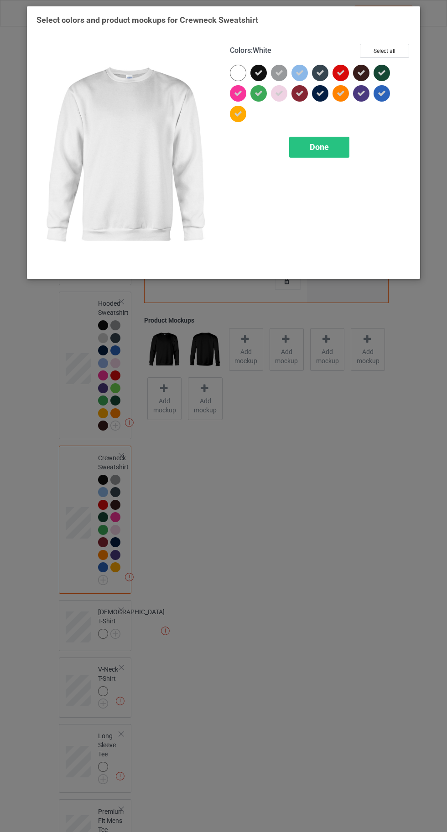
click at [331, 152] on div "Done" at bounding box center [319, 147] width 60 height 21
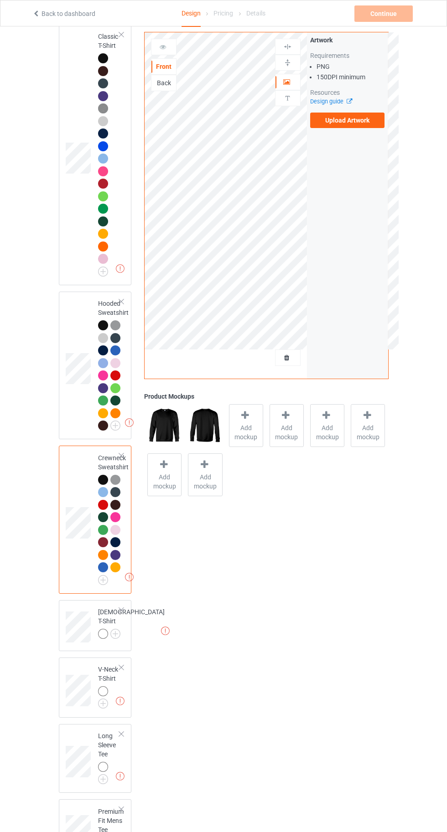
scroll to position [186, 0]
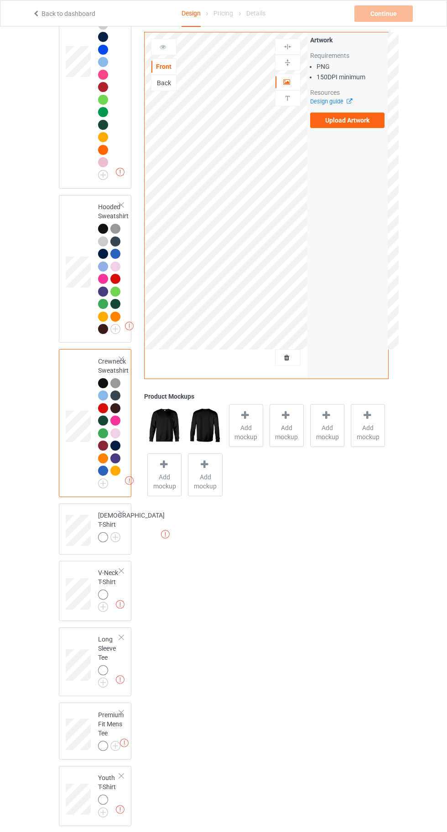
click at [0, 0] on img at bounding box center [0, 0] width 0 height 0
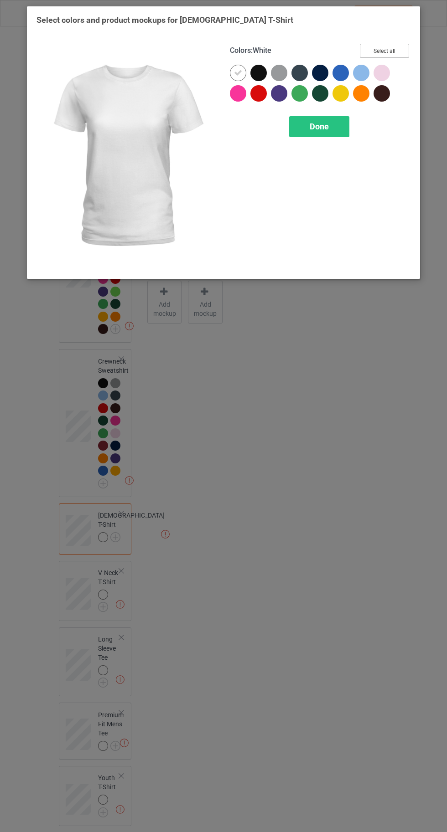
click at [386, 51] on button "Select all" at bounding box center [384, 51] width 49 height 14
click at [236, 72] on icon at bounding box center [238, 73] width 8 height 8
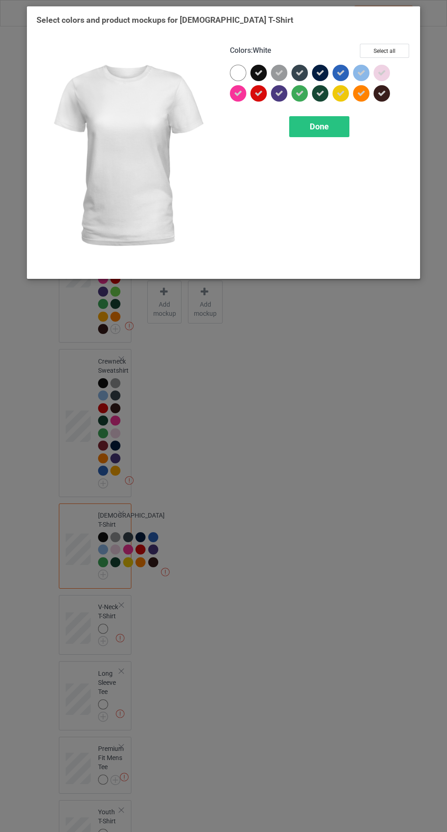
click at [337, 134] on div "Done" at bounding box center [319, 126] width 60 height 21
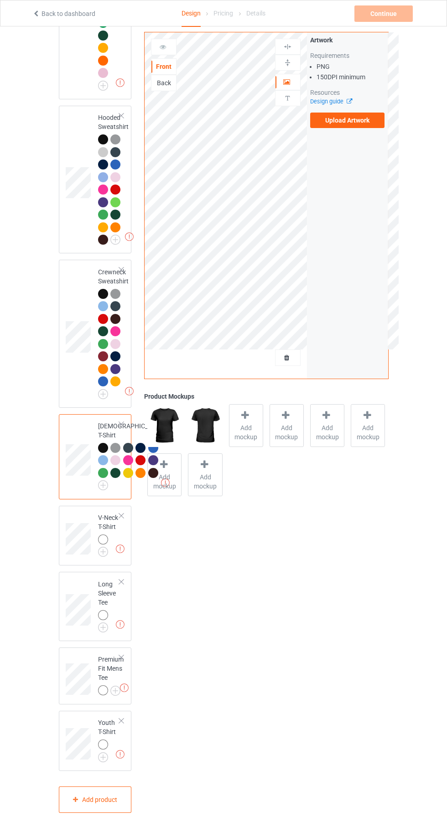
scroll to position [362, 0]
click at [0, 0] on img at bounding box center [0, 0] width 0 height 0
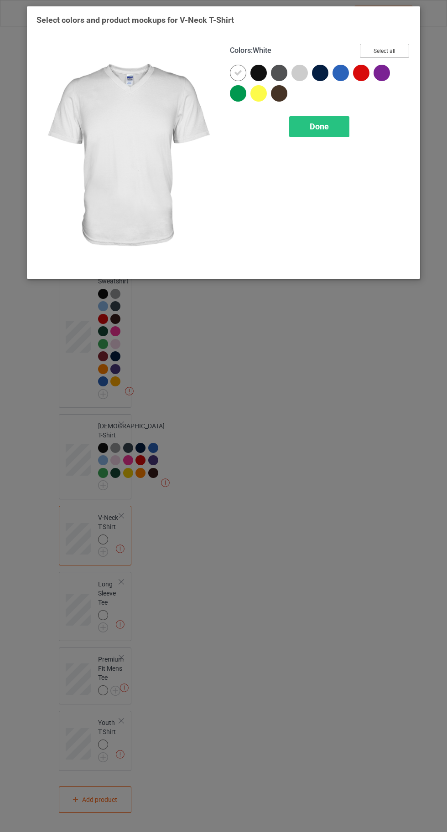
click at [399, 47] on button "Select all" at bounding box center [384, 51] width 49 height 14
click at [232, 72] on div at bounding box center [238, 73] width 16 height 16
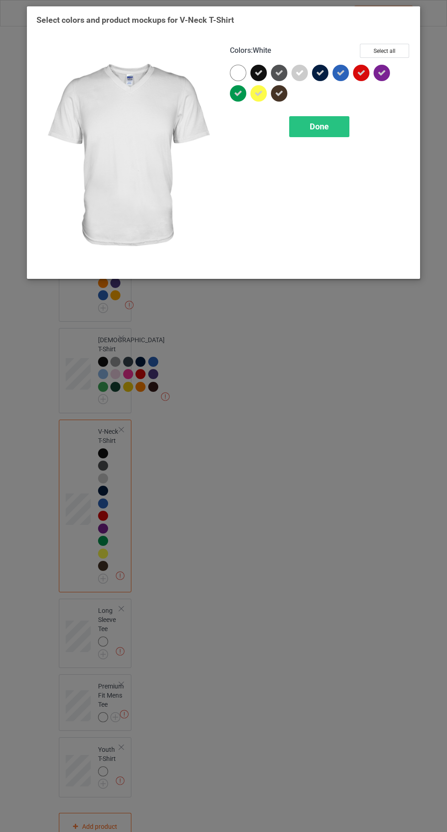
click at [330, 136] on div "Done" at bounding box center [319, 126] width 60 height 21
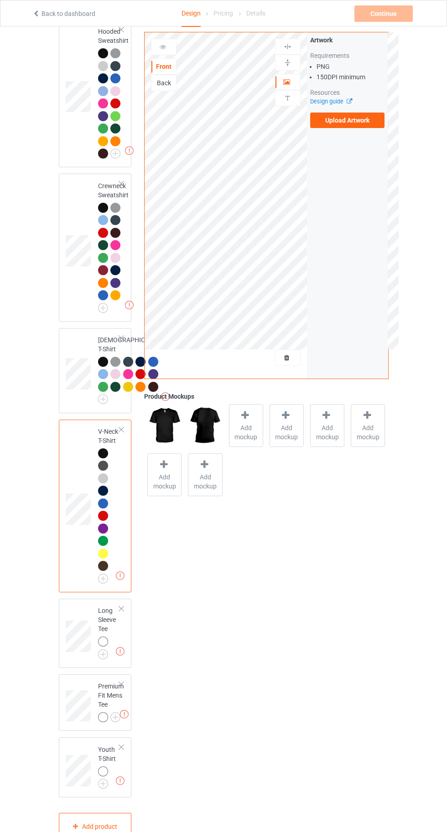
scroll to position [475, 0]
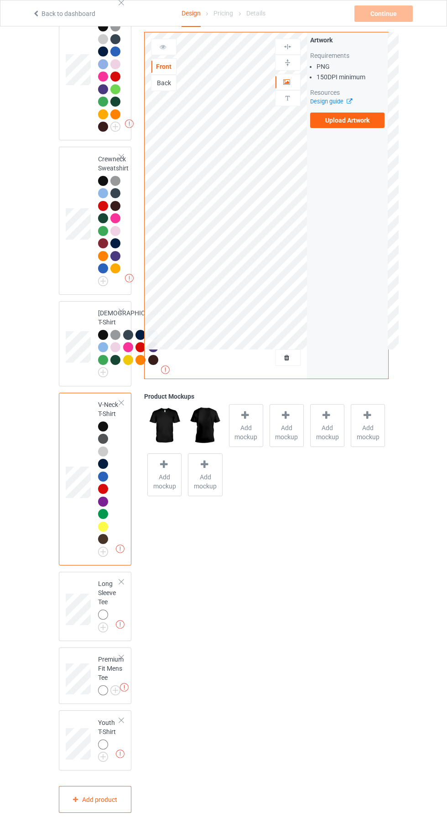
click at [0, 0] on img at bounding box center [0, 0] width 0 height 0
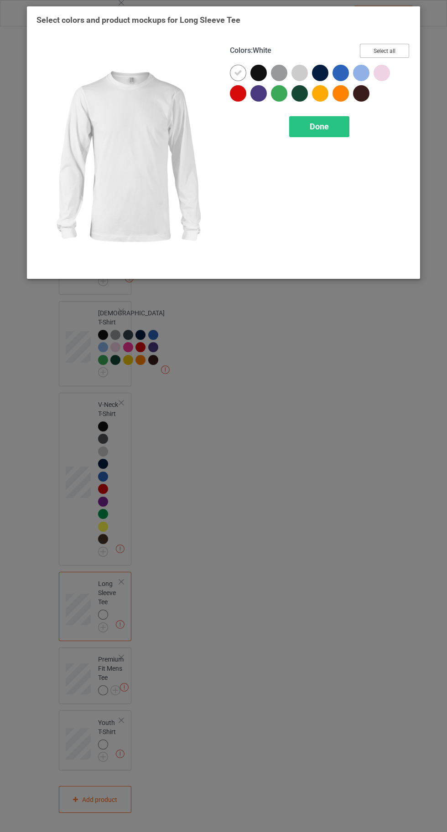
click at [391, 46] on button "Select all" at bounding box center [384, 51] width 49 height 14
click at [235, 68] on div at bounding box center [238, 73] width 16 height 16
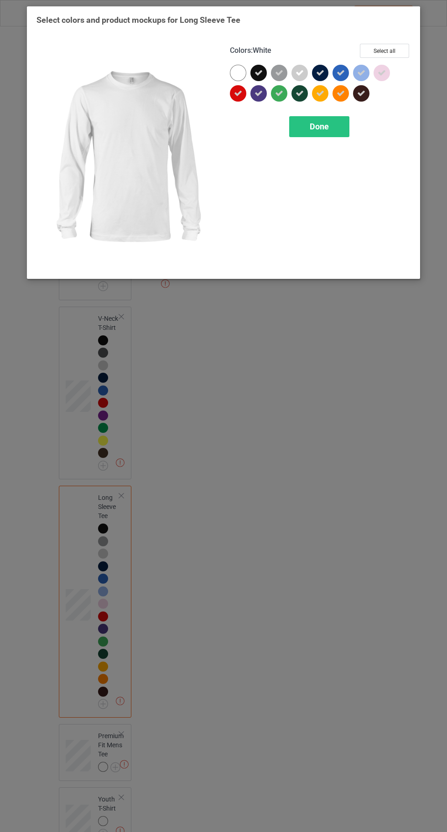
click at [334, 134] on div "Done" at bounding box center [319, 126] width 60 height 21
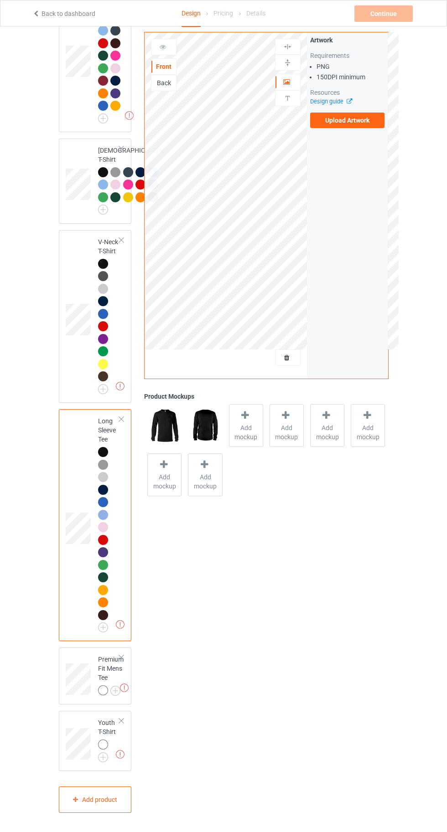
scroll to position [638, 0]
click at [0, 0] on img at bounding box center [0, 0] width 0 height 0
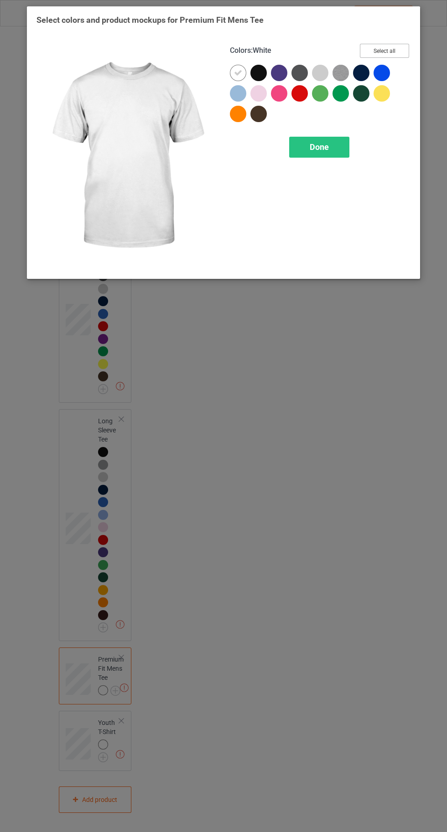
click at [384, 51] on button "Select all" at bounding box center [384, 51] width 49 height 14
click at [238, 72] on icon at bounding box center [238, 73] width 8 height 8
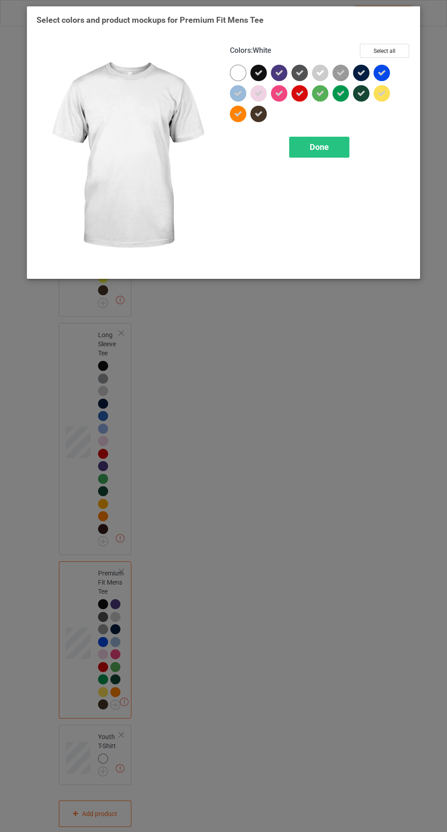
click at [317, 155] on div "Done" at bounding box center [319, 147] width 60 height 21
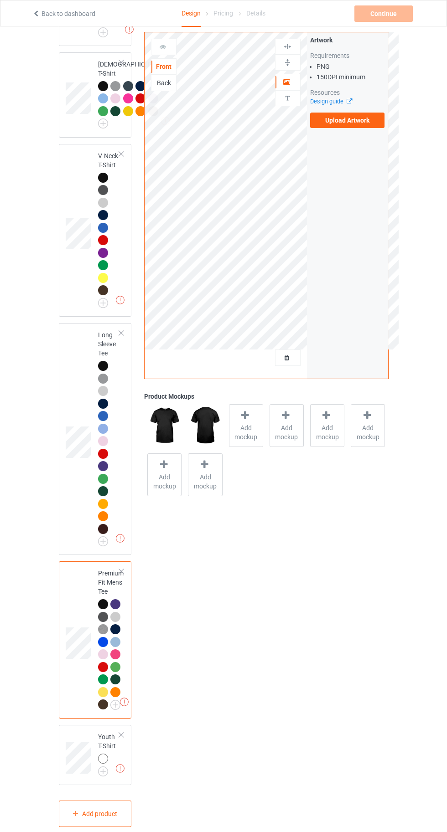
scroll to position [738, 0]
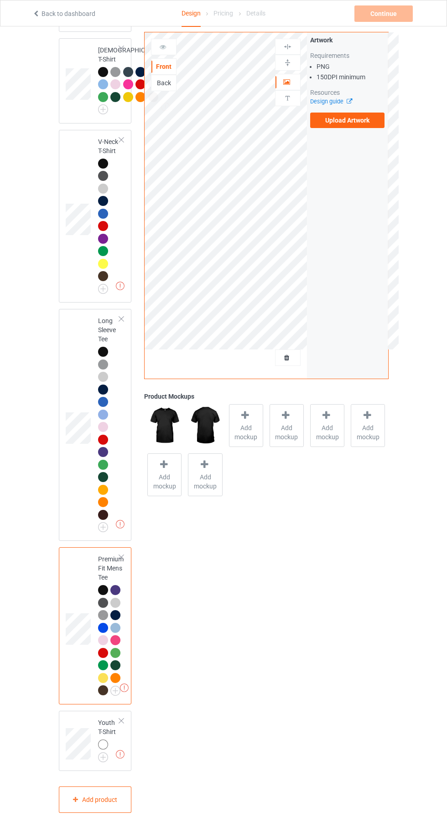
click at [0, 0] on img at bounding box center [0, 0] width 0 height 0
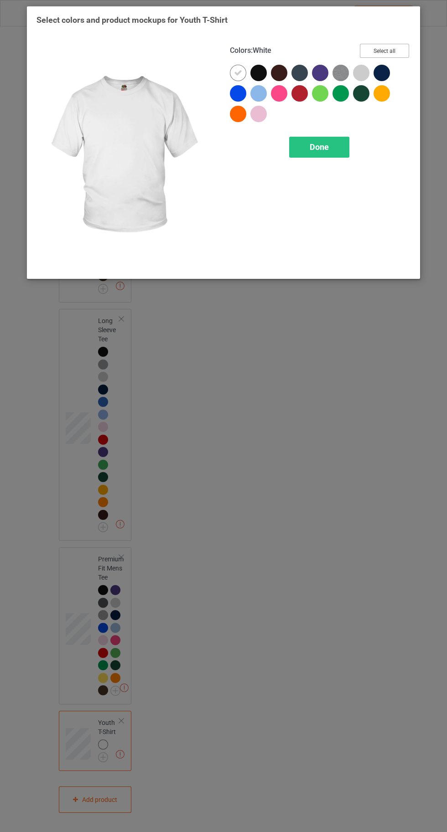
click at [390, 47] on button "Select all" at bounding box center [384, 51] width 49 height 14
click at [233, 68] on div at bounding box center [238, 73] width 16 height 16
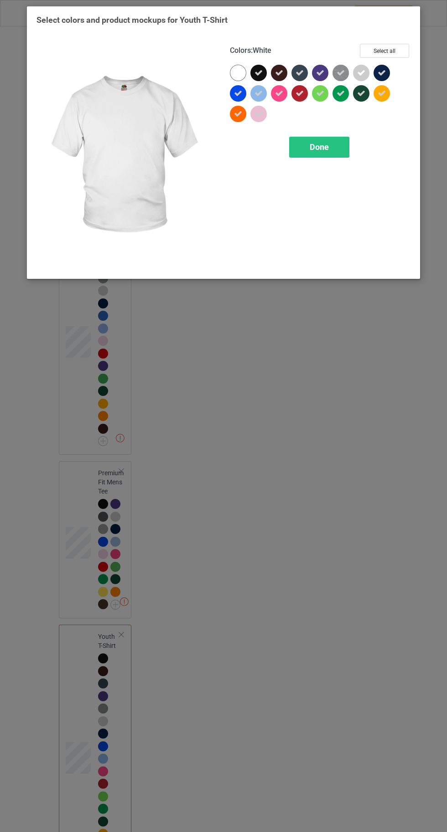
click at [319, 176] on div "Colors : White Select all Done" at bounding box center [319, 156] width 193 height 238
click at [323, 151] on span "Done" at bounding box center [319, 147] width 19 height 10
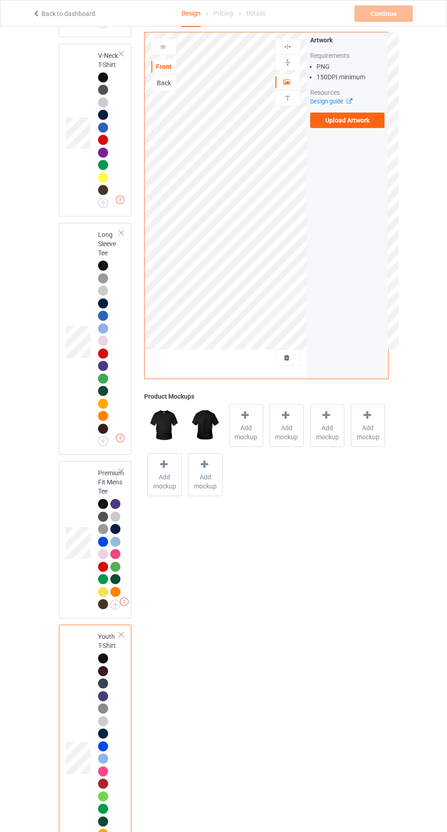
click at [346, 120] on label "Upload Artwork" at bounding box center [347, 121] width 75 height 16
click at [0, 0] on input "Upload Artwork" at bounding box center [0, 0] width 0 height 0
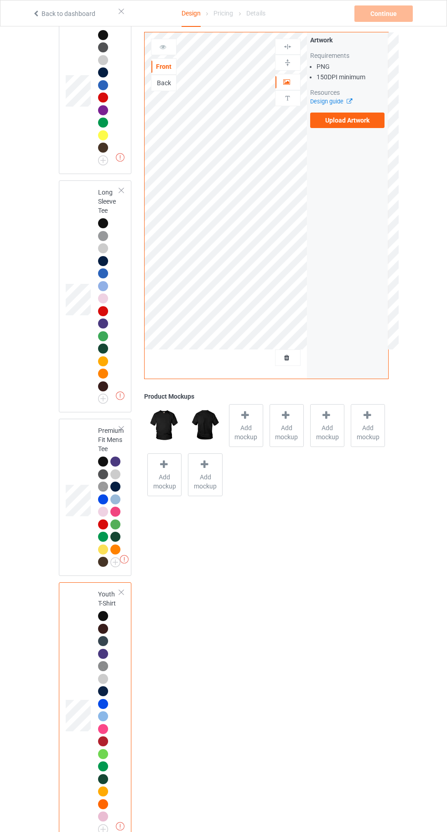
scroll to position [802, 0]
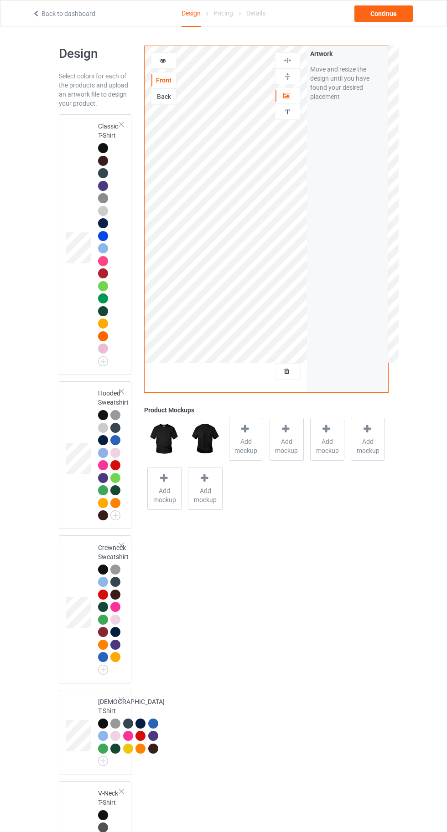
click at [81, 150] on td at bounding box center [79, 244] width 27 height 253
click at [243, 433] on icon at bounding box center [244, 429] width 11 height 10
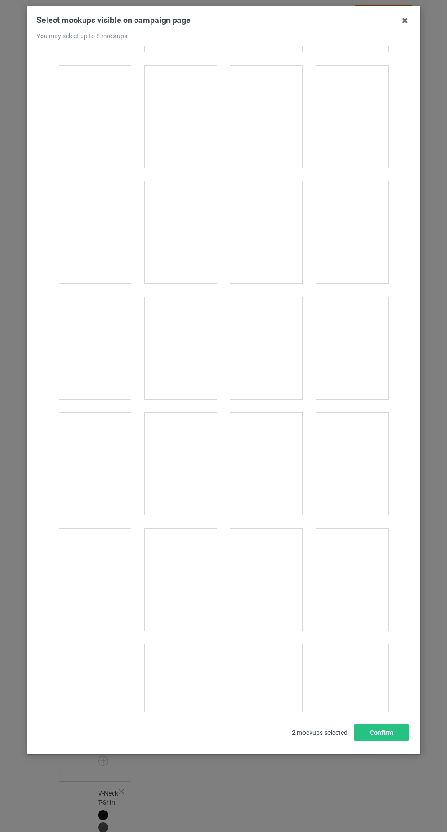
scroll to position [5546, 0]
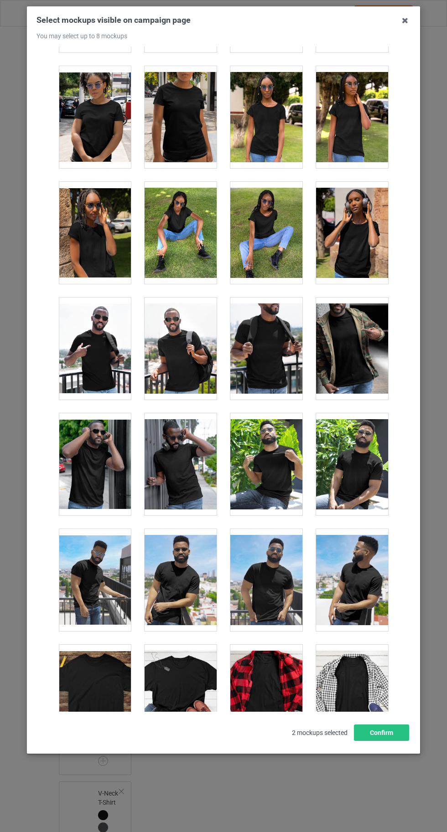
click at [179, 690] on div at bounding box center [181, 696] width 72 height 102
click at [397, 741] on button "Confirm" at bounding box center [381, 733] width 55 height 16
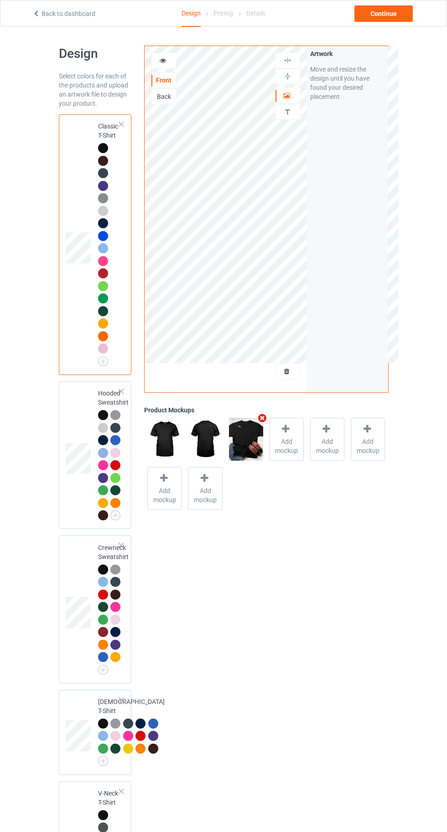
click at [162, 59] on icon at bounding box center [163, 59] width 8 height 6
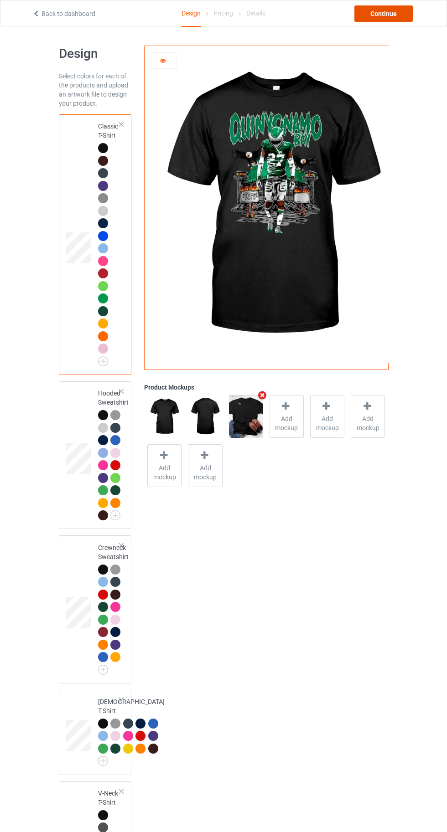
click at [384, 13] on div "Continue" at bounding box center [383, 13] width 58 height 16
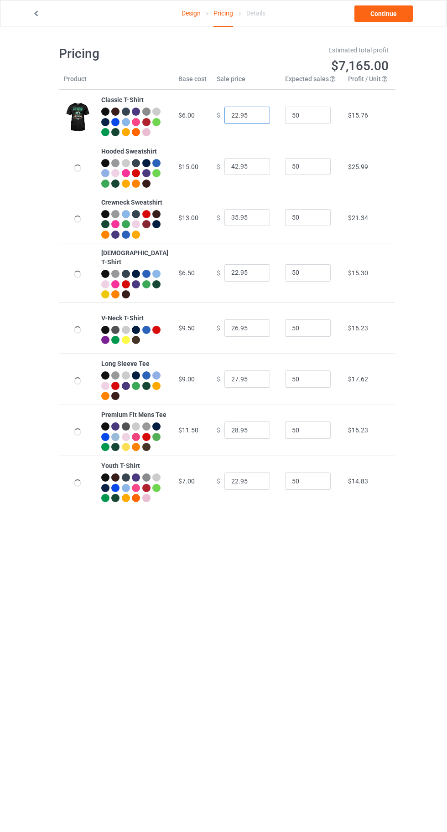
click at [227, 120] on input "22.95" at bounding box center [247, 115] width 46 height 17
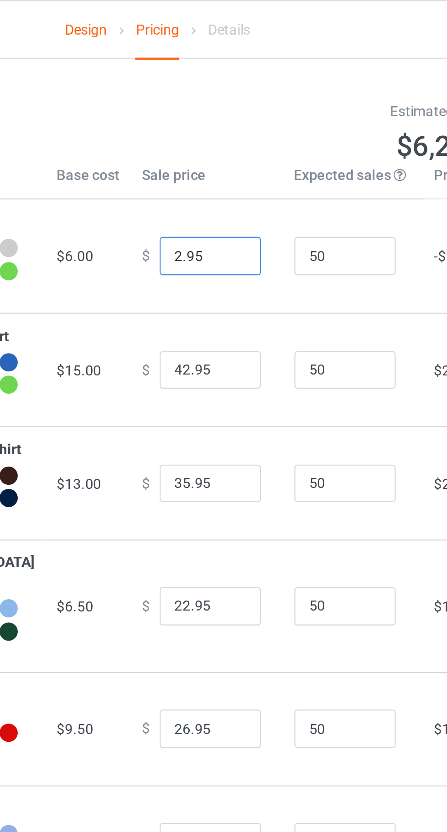
type input "20.95"
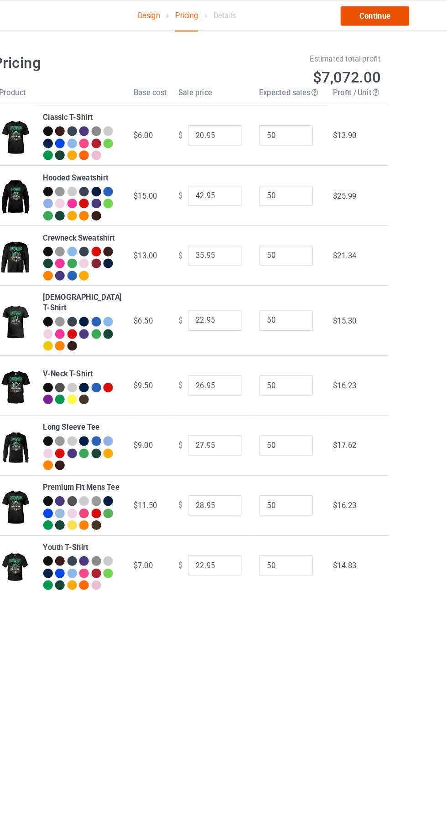
click at [388, 13] on link "Continue" at bounding box center [383, 13] width 58 height 16
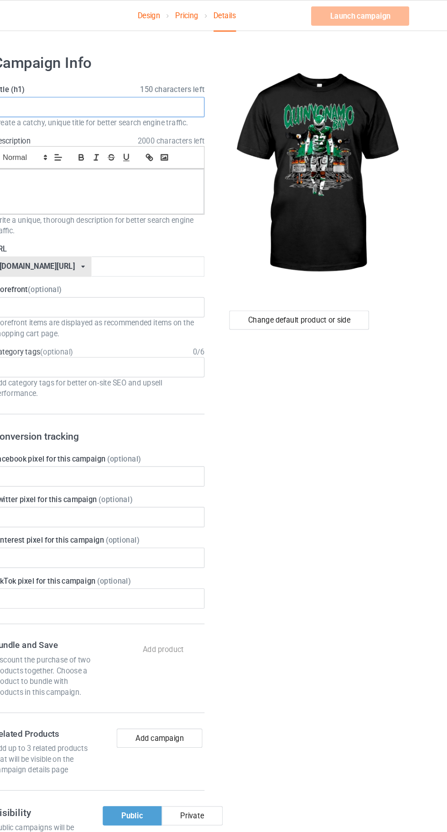
click at [139, 94] on input "text" at bounding box center [149, 91] width 180 height 17
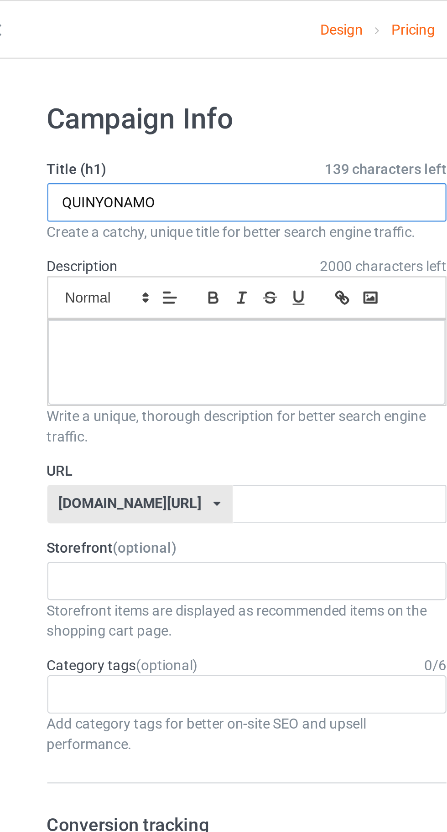
type input "QUINYONAMO"
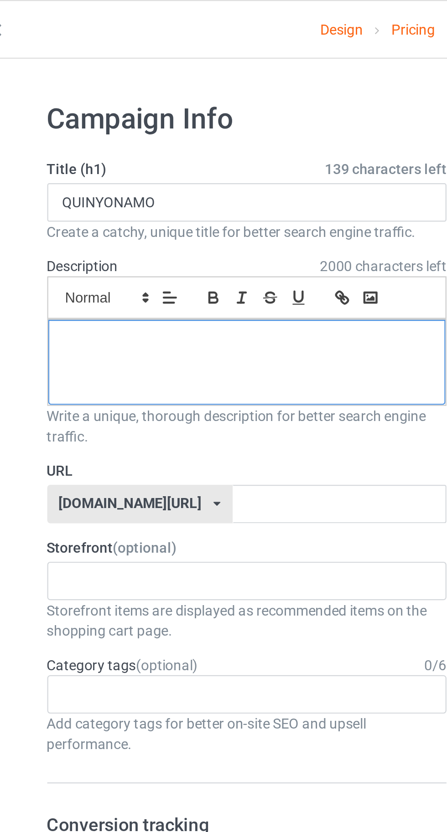
click at [87, 159] on div at bounding box center [148, 163] width 179 height 38
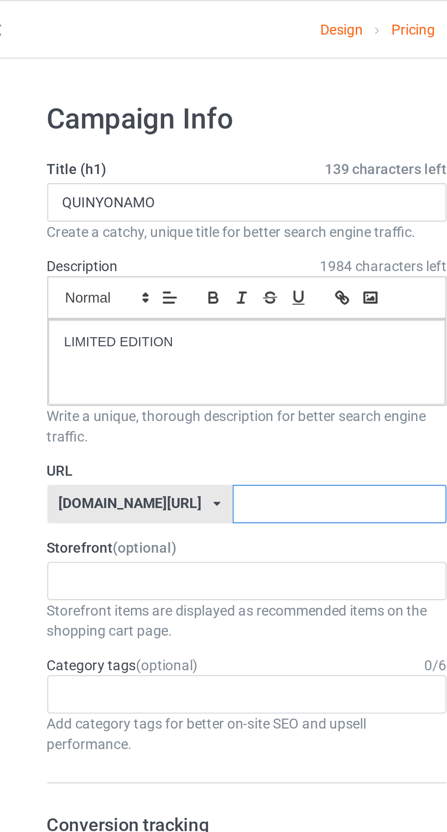
click at [191, 224] on input "text" at bounding box center [190, 226] width 96 height 17
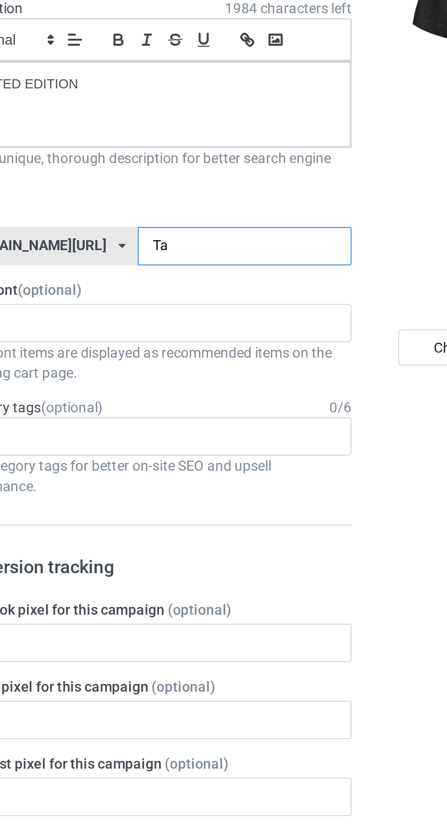
type input "Tab"
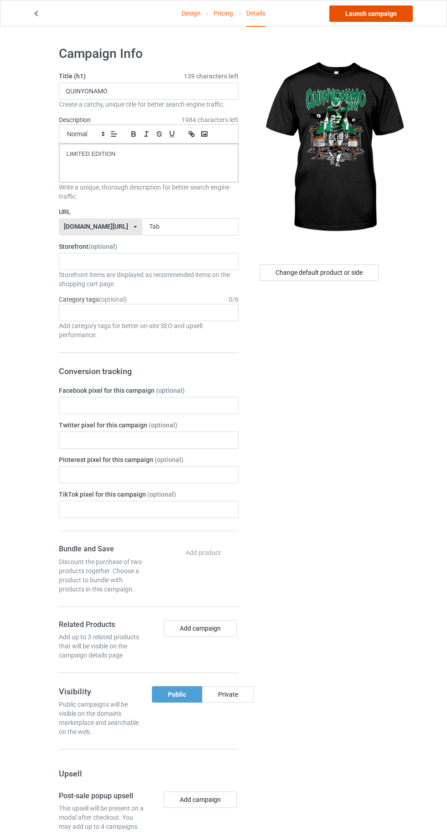
click at [355, 18] on link "Launch campaign" at bounding box center [370, 13] width 83 height 16
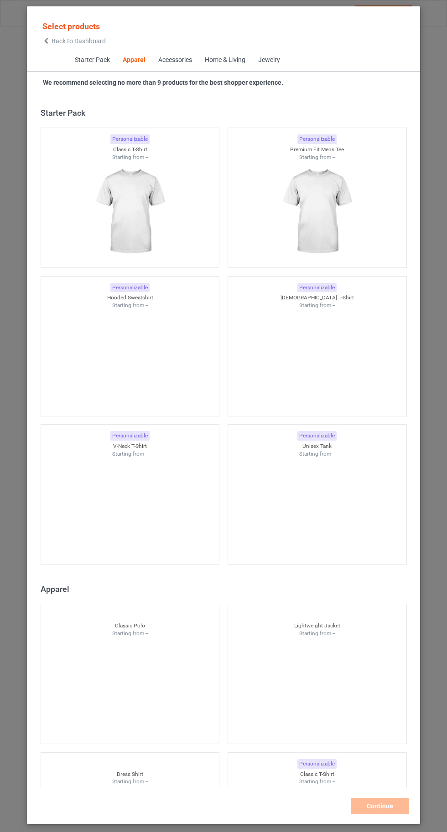
scroll to position [488, 0]
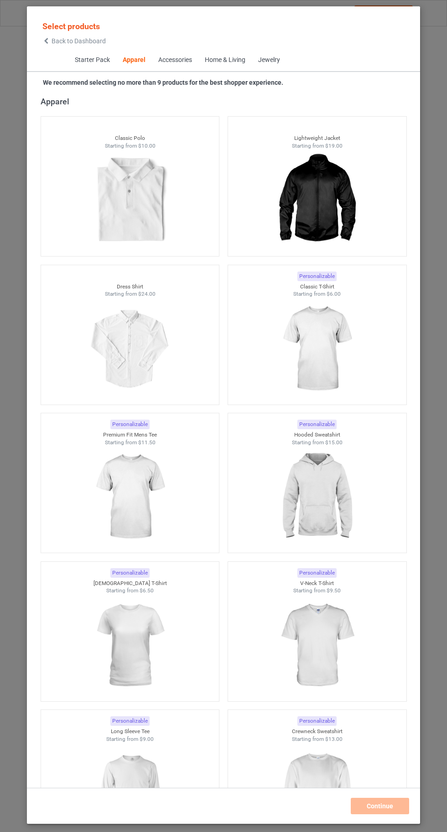
click at [43, 41] on icon at bounding box center [46, 41] width 8 height 6
